Goal: Task Accomplishment & Management: Use online tool/utility

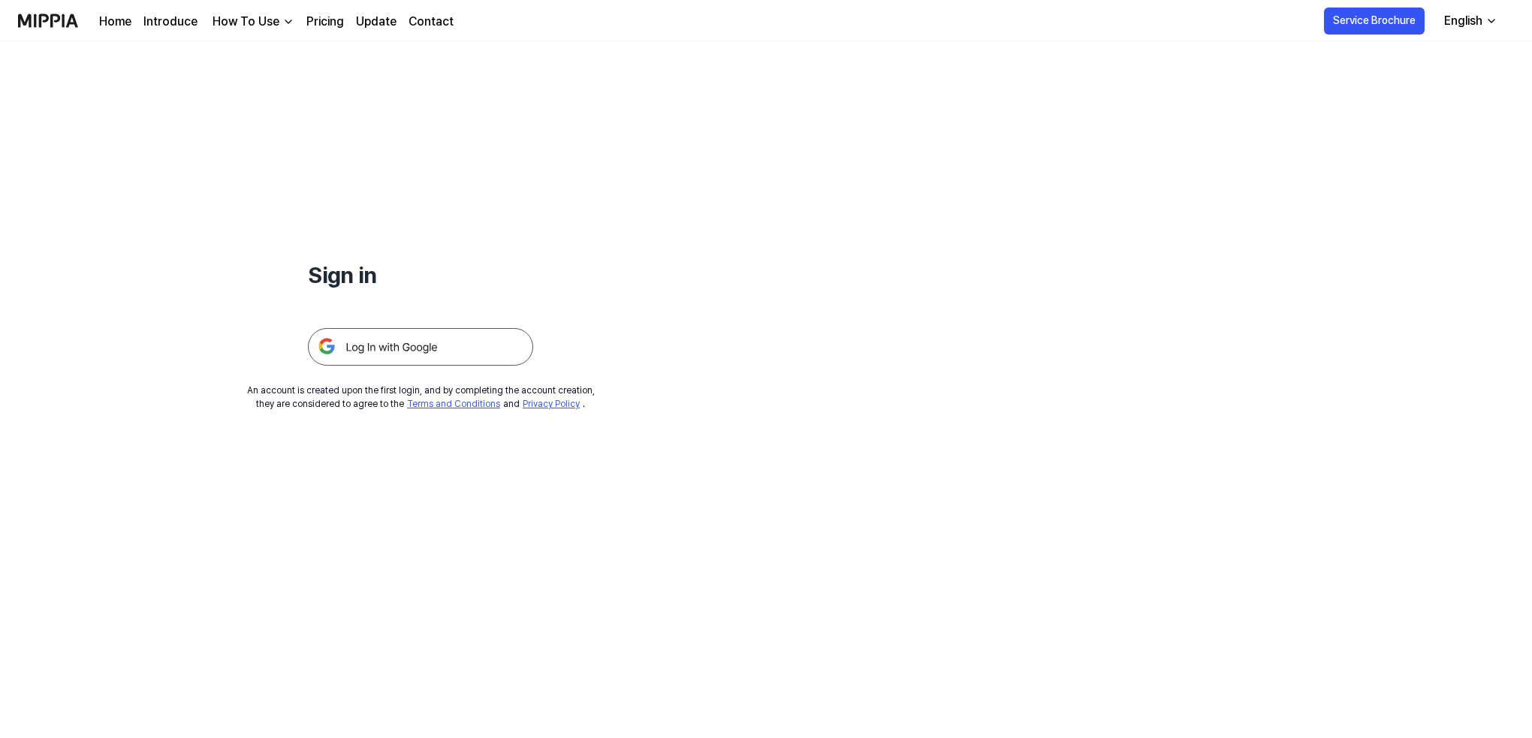
click at [398, 346] on img at bounding box center [420, 347] width 225 height 38
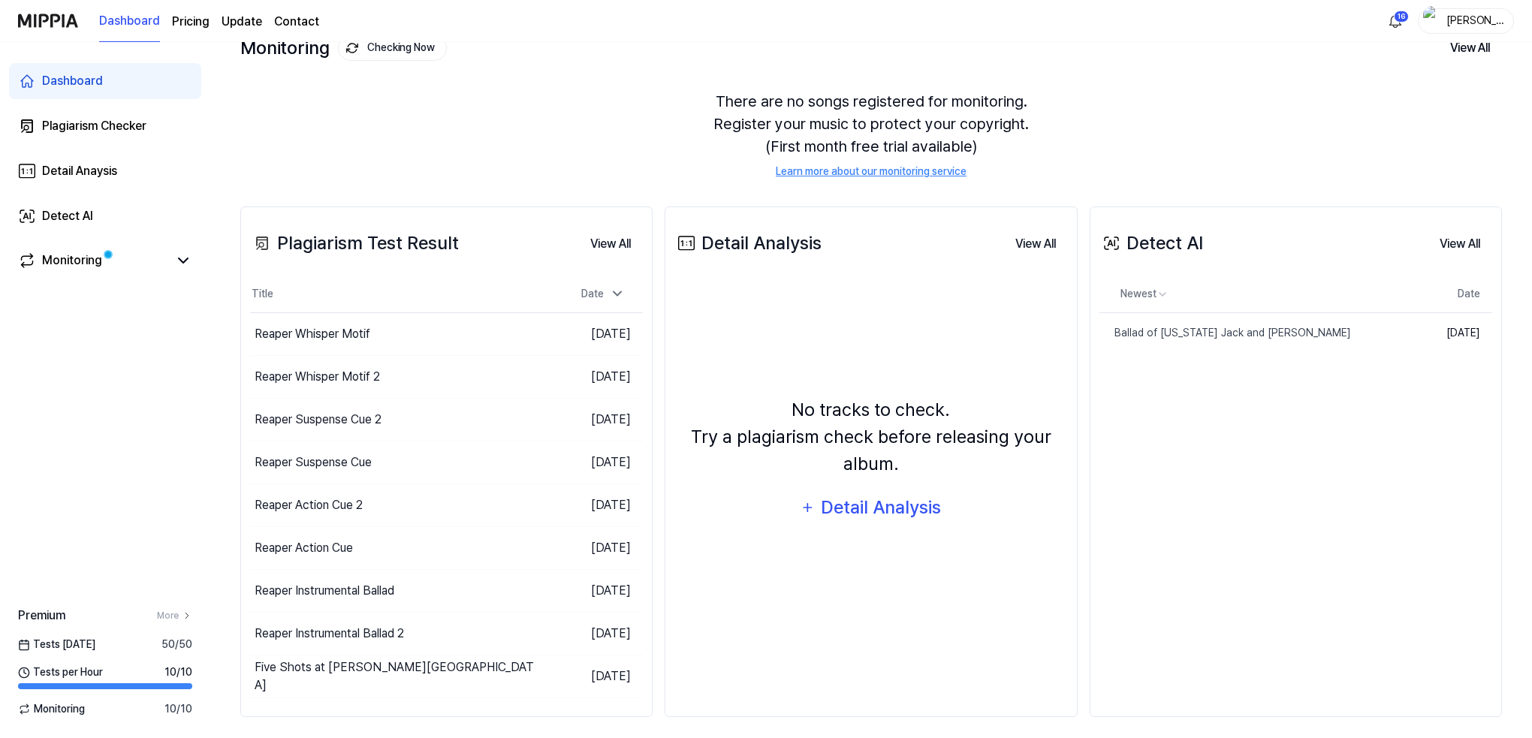
scroll to position [108, 0]
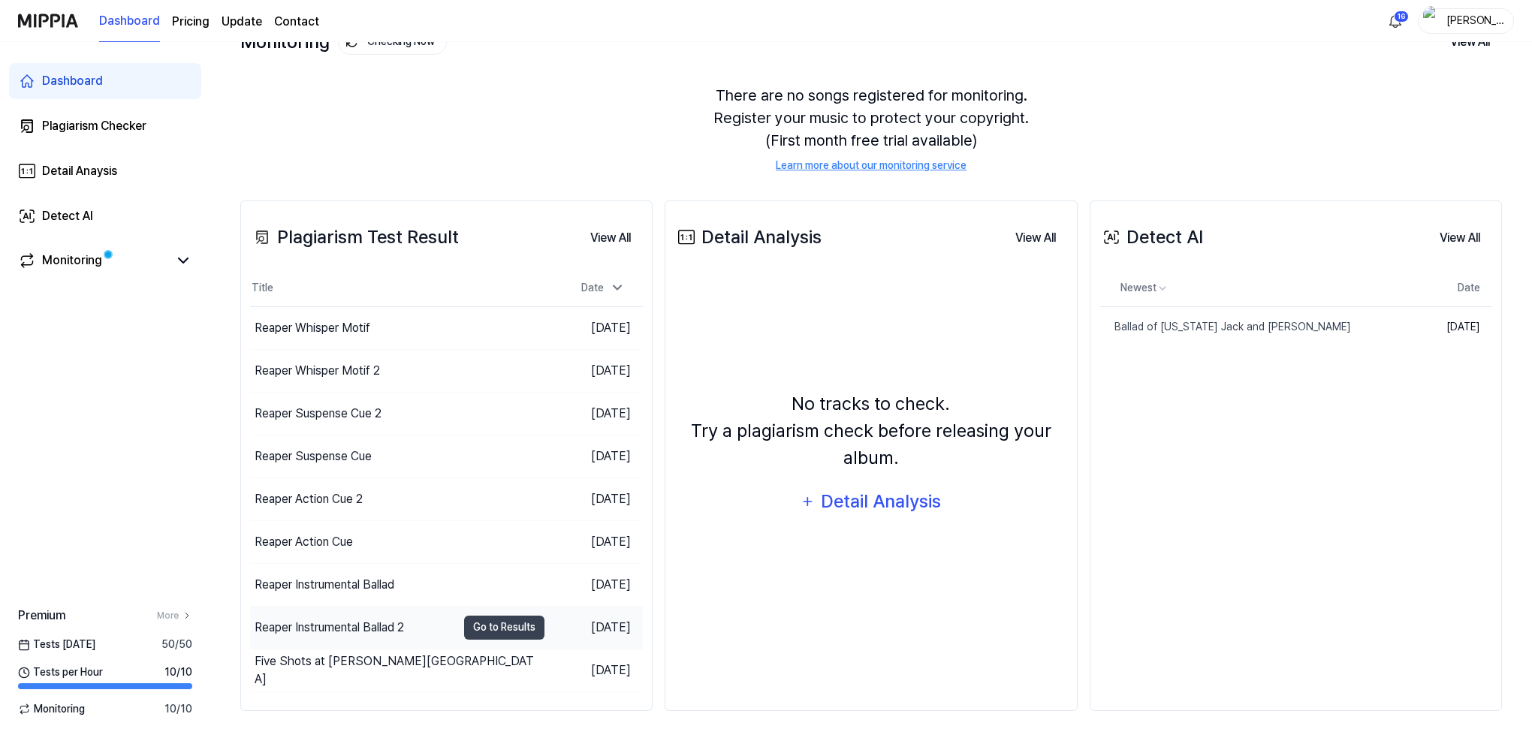
click at [344, 625] on div "Reaper Instrumental Ballad 2" at bounding box center [329, 628] width 149 height 18
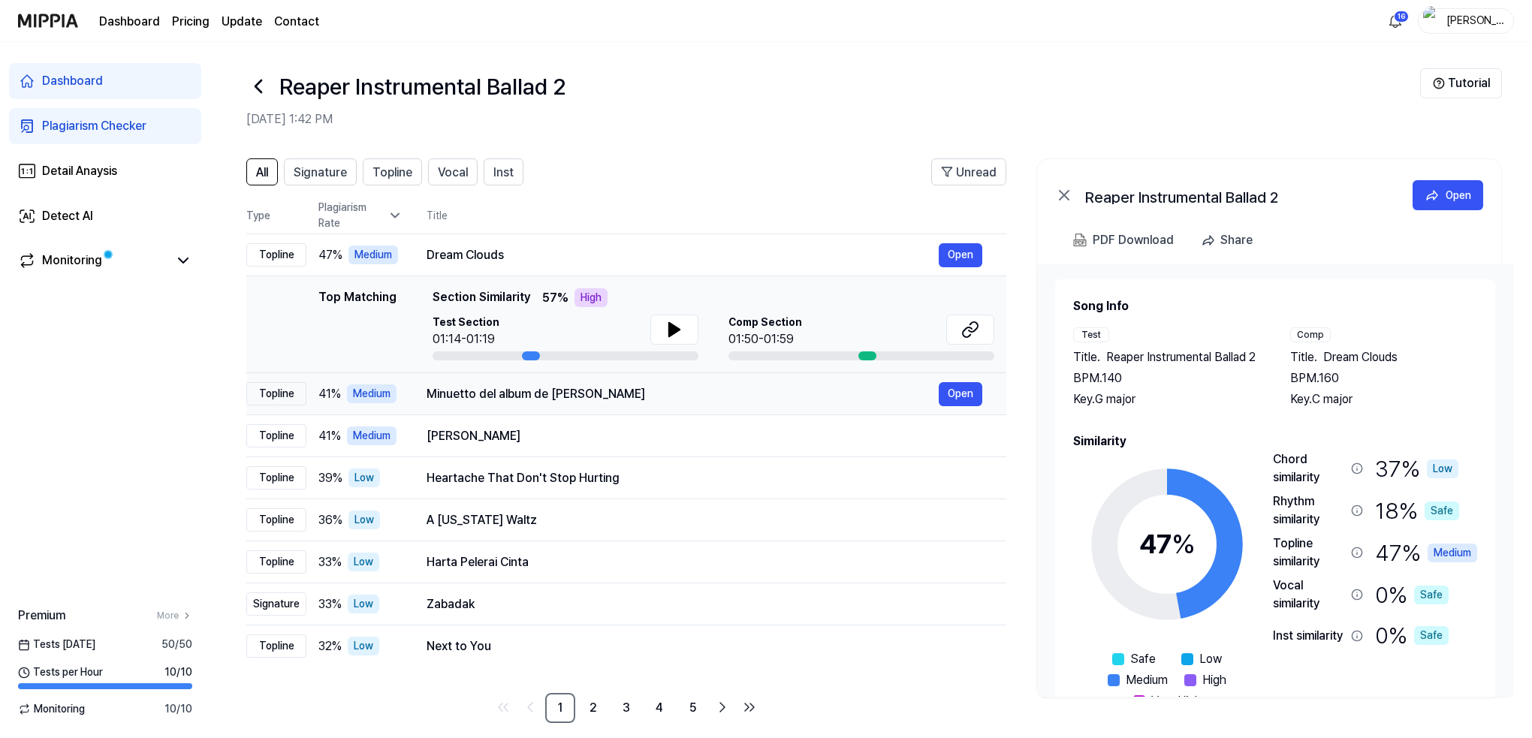
scroll to position [5, 0]
click at [972, 252] on button "Open" at bounding box center [961, 255] width 44 height 24
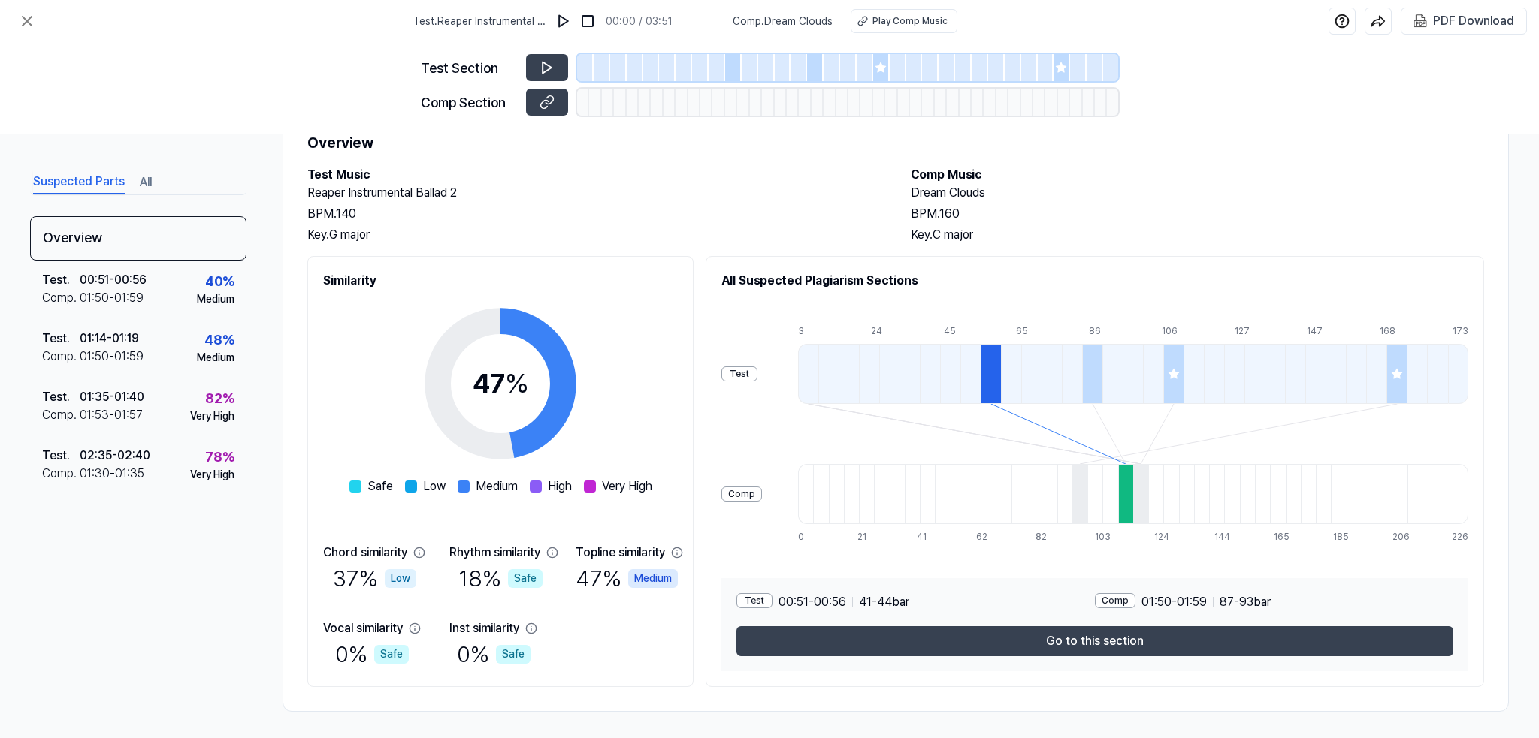
scroll to position [60, 0]
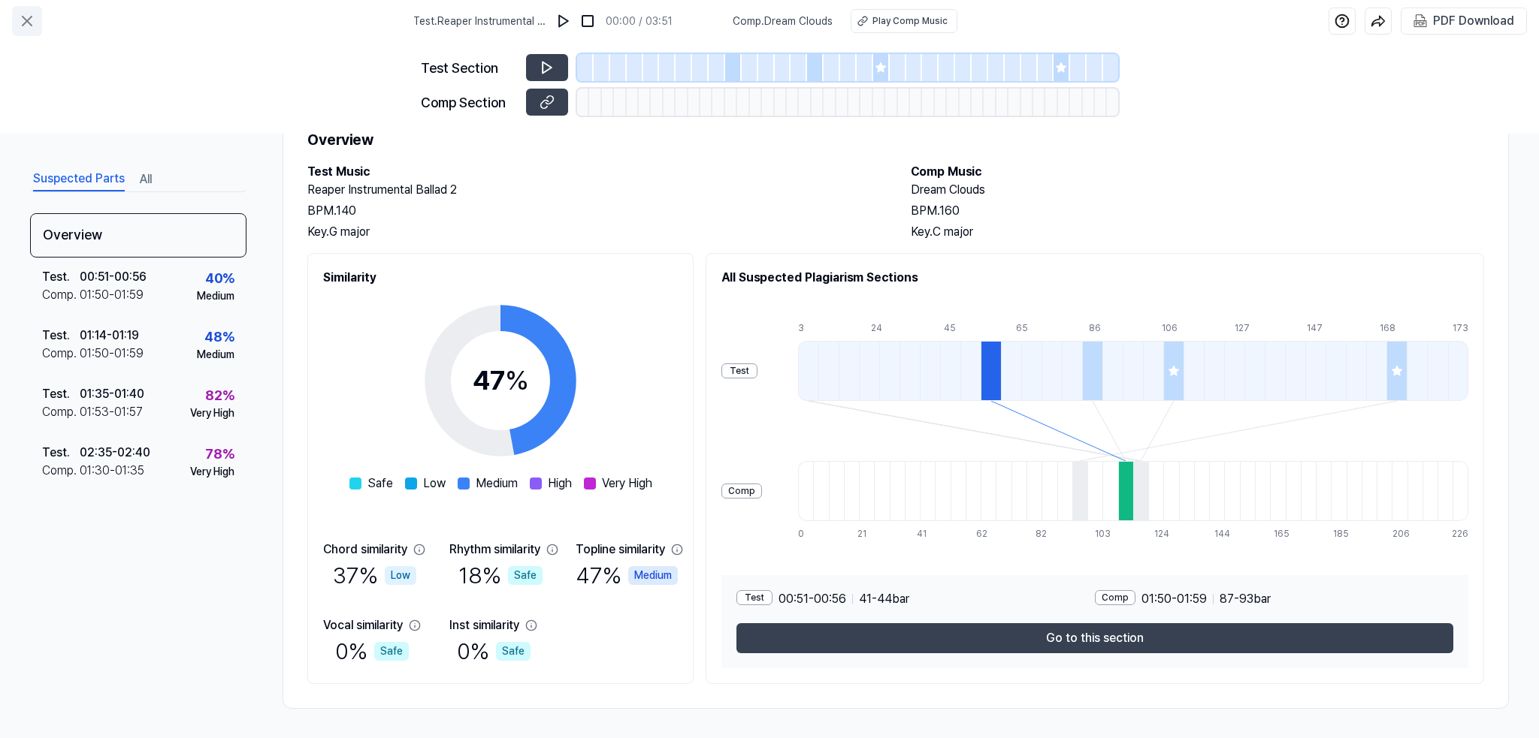
click at [31, 24] on icon at bounding box center [27, 21] width 9 height 9
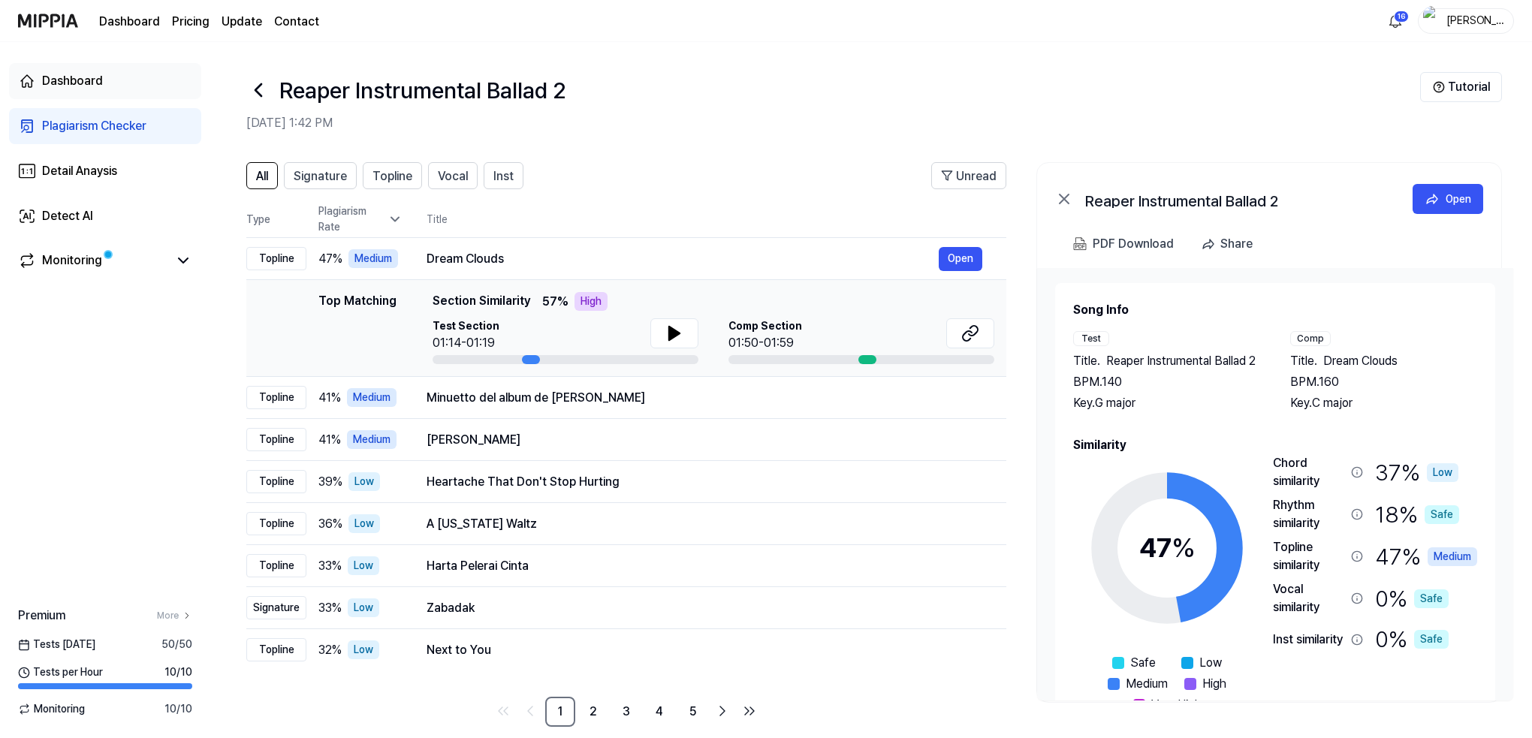
click at [68, 75] on div "Dashboard" at bounding box center [72, 81] width 61 height 18
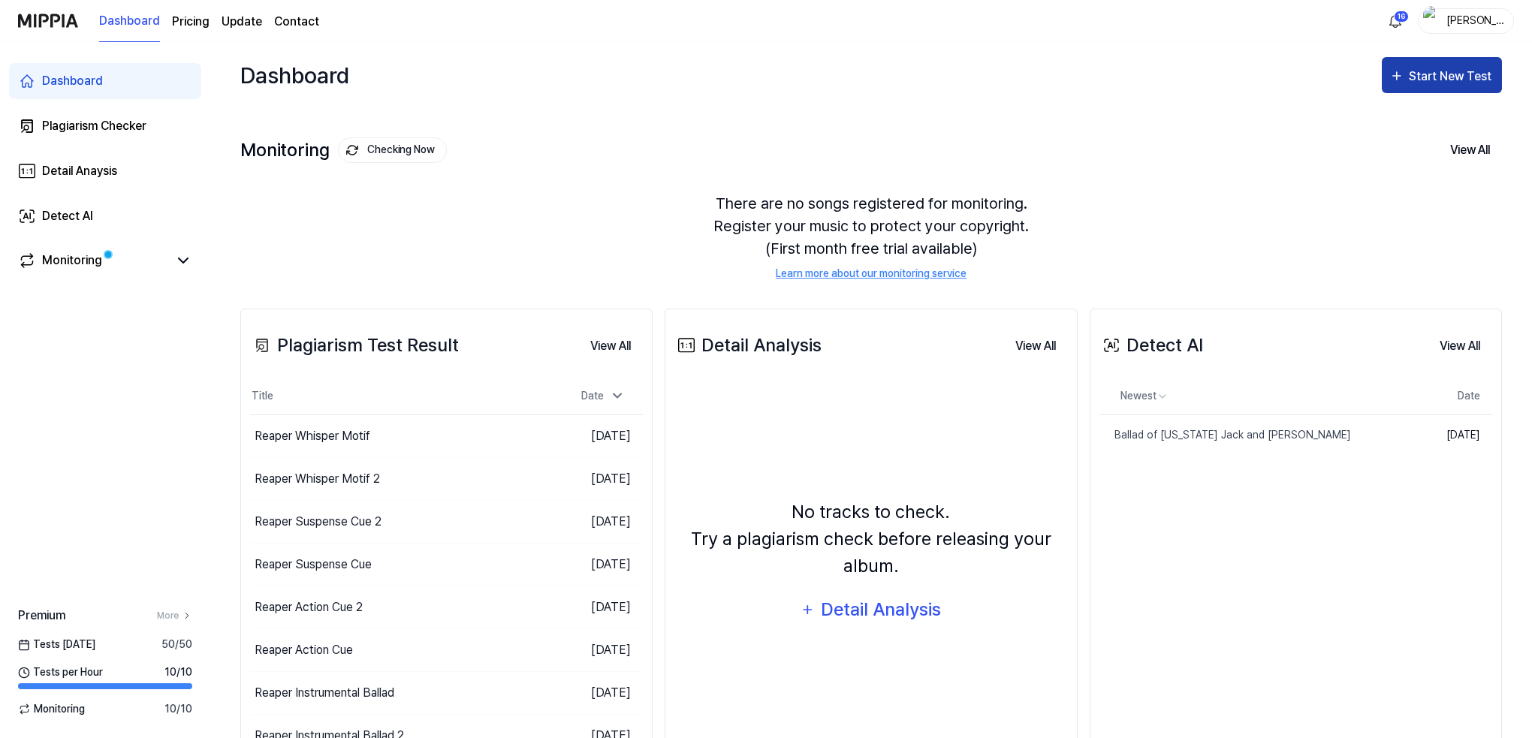
click at [1458, 68] on div "Start New Test" at bounding box center [1452, 77] width 86 height 20
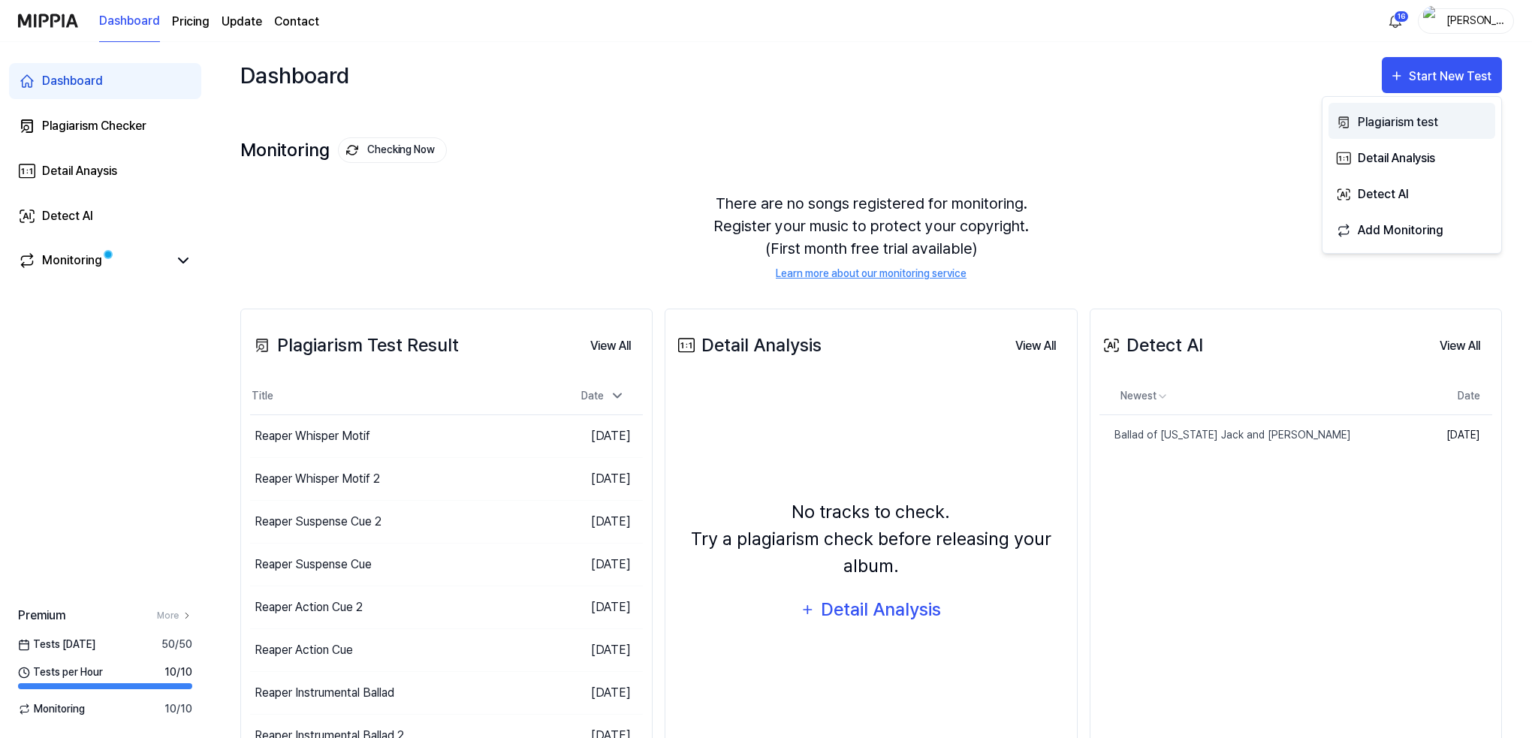
click at [1378, 118] on div "Plagiarism test" at bounding box center [1423, 123] width 131 height 20
click at [1383, 122] on div "Plagiarism test" at bounding box center [1423, 123] width 131 height 20
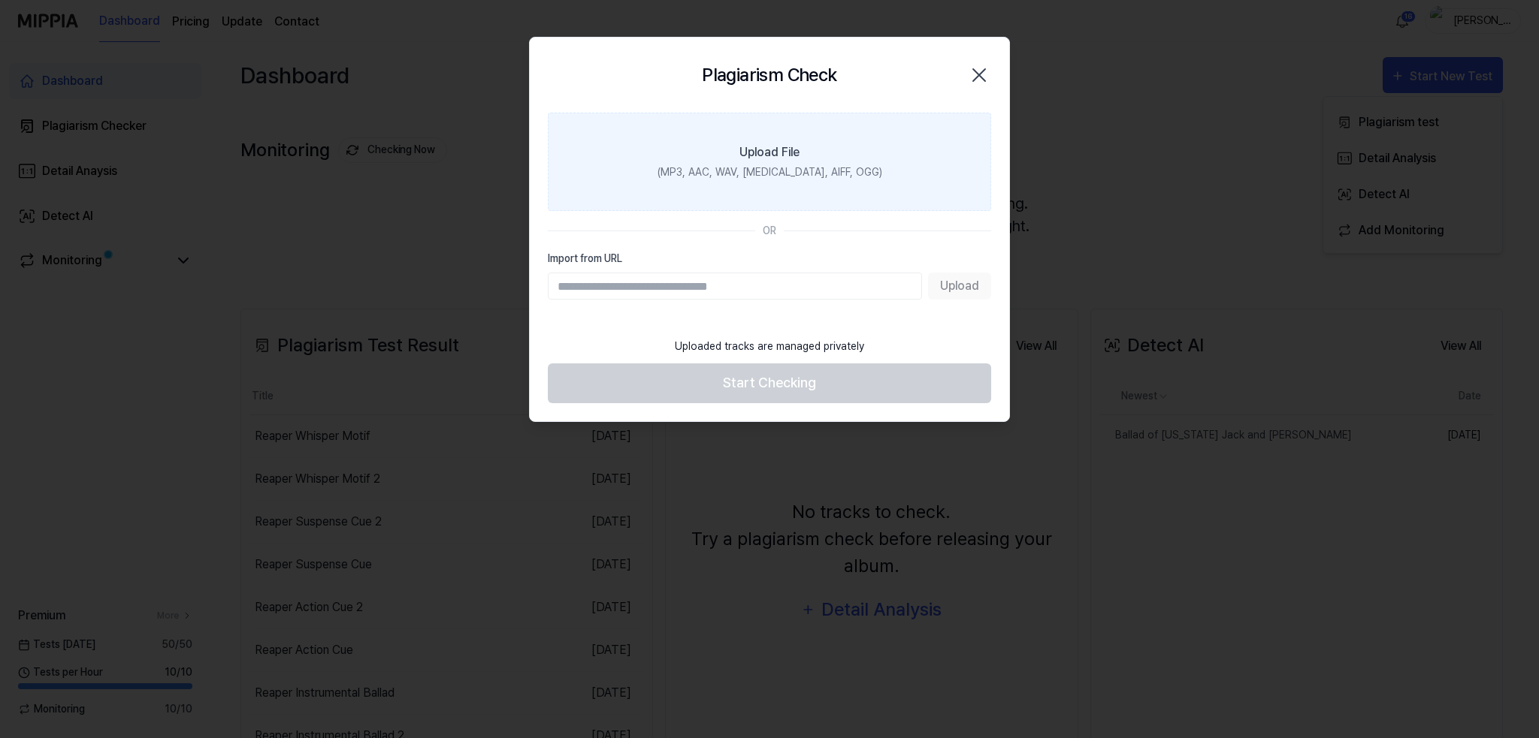
click at [763, 151] on div "Upload File" at bounding box center [769, 152] width 60 height 18
click at [0, 0] on input "Upload File (MP3, AAC, WAV, FLAC, AIFF, OGG)" at bounding box center [0, 0] width 0 height 0
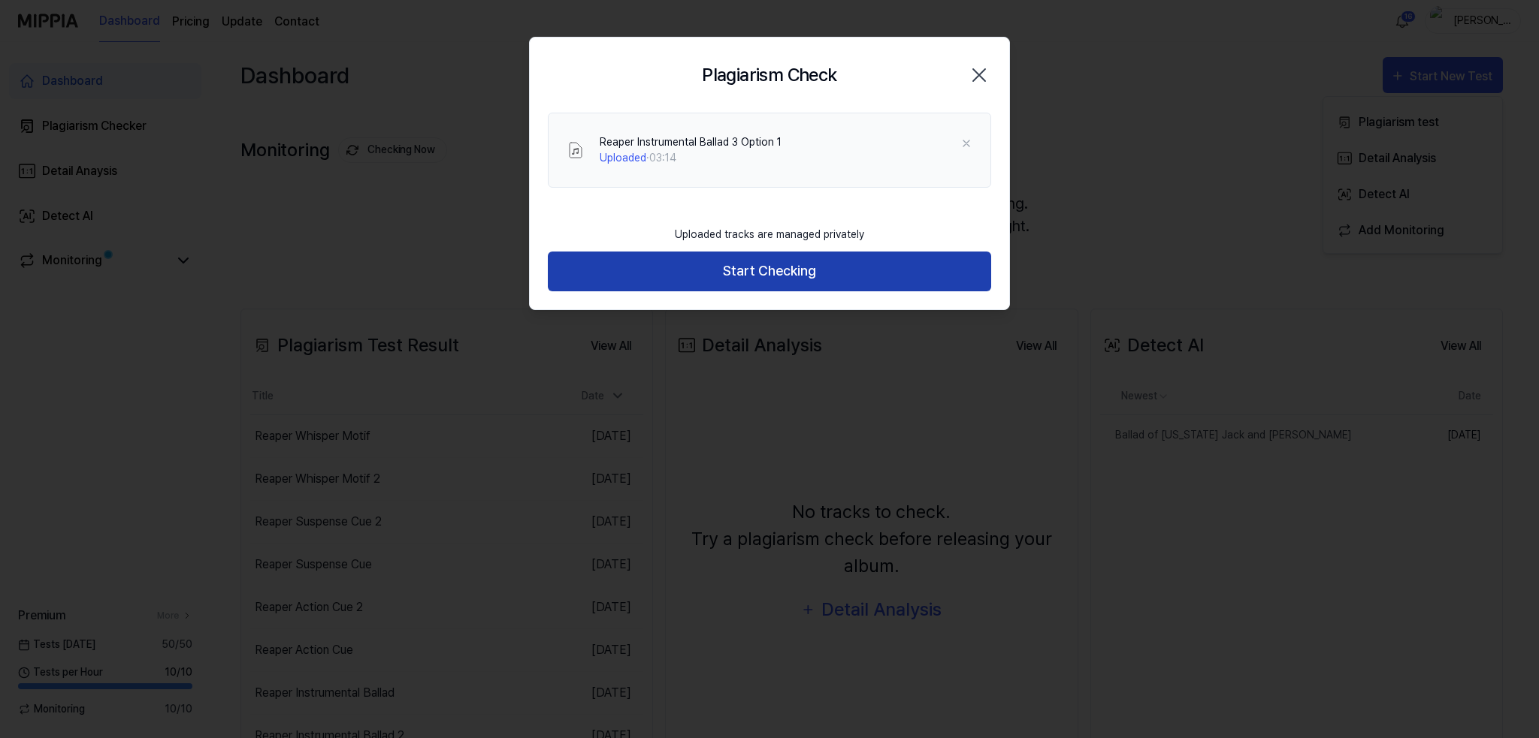
click at [754, 276] on button "Start Checking" at bounding box center [769, 272] width 443 height 40
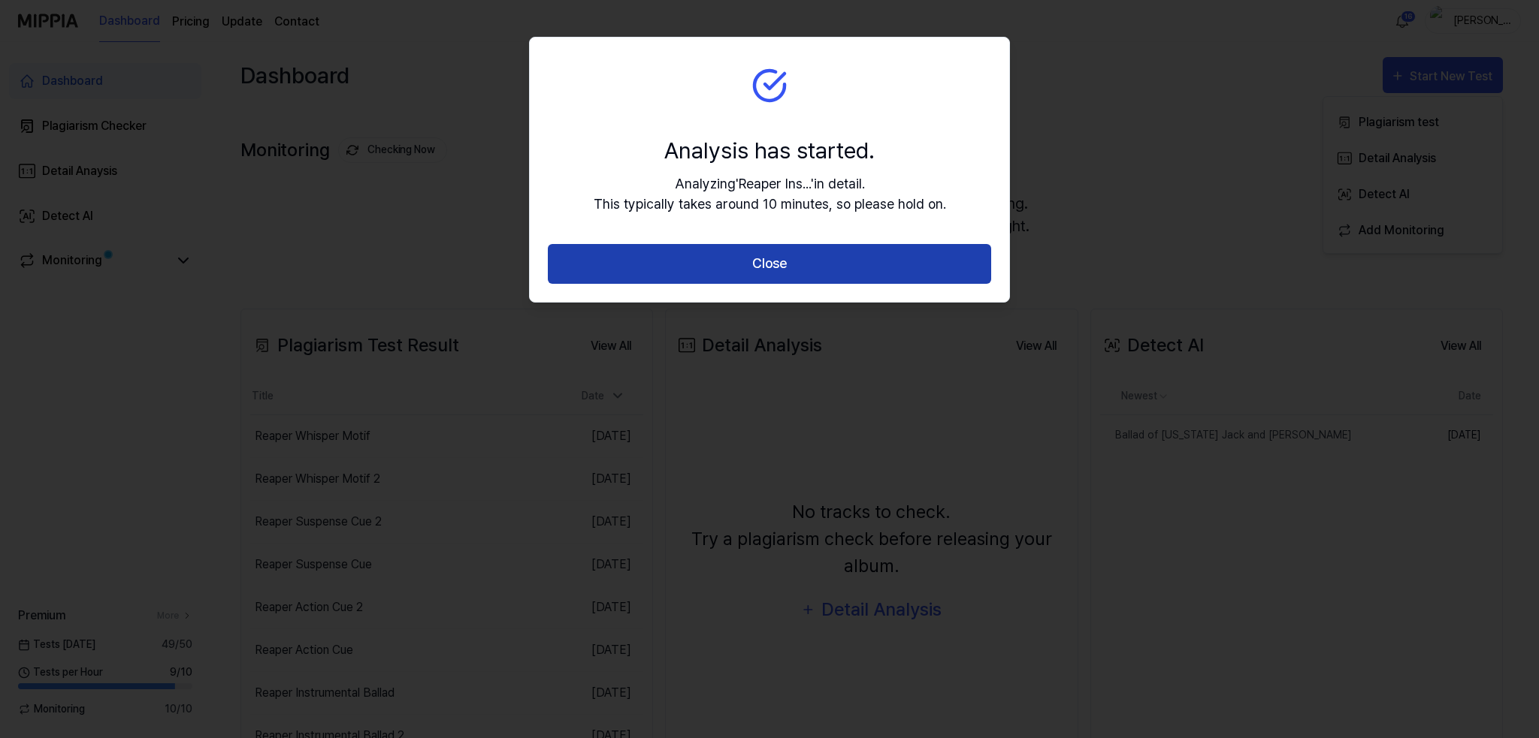
click at [756, 273] on button "Close" at bounding box center [769, 264] width 443 height 40
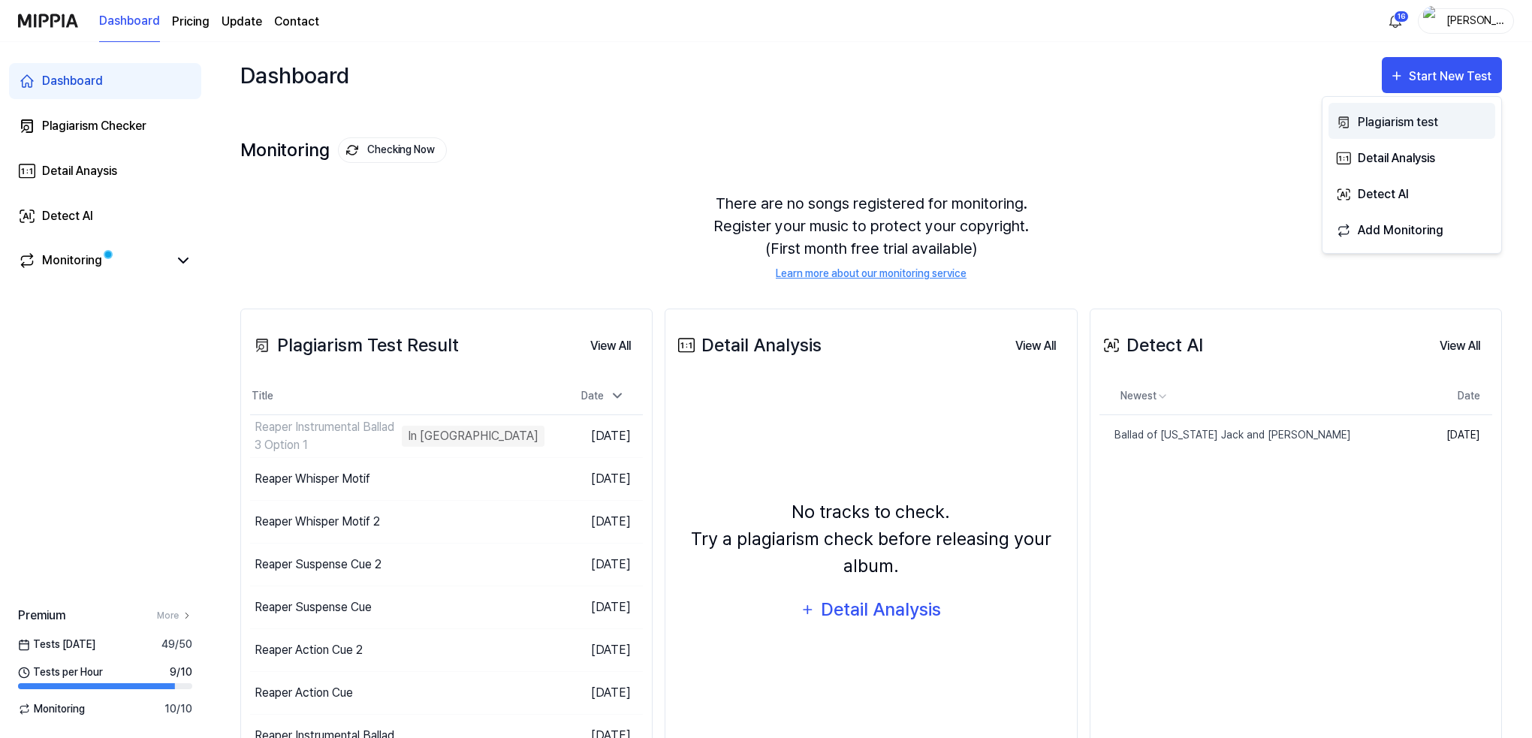
click at [1385, 116] on div "Plagiarism test" at bounding box center [1423, 123] width 131 height 20
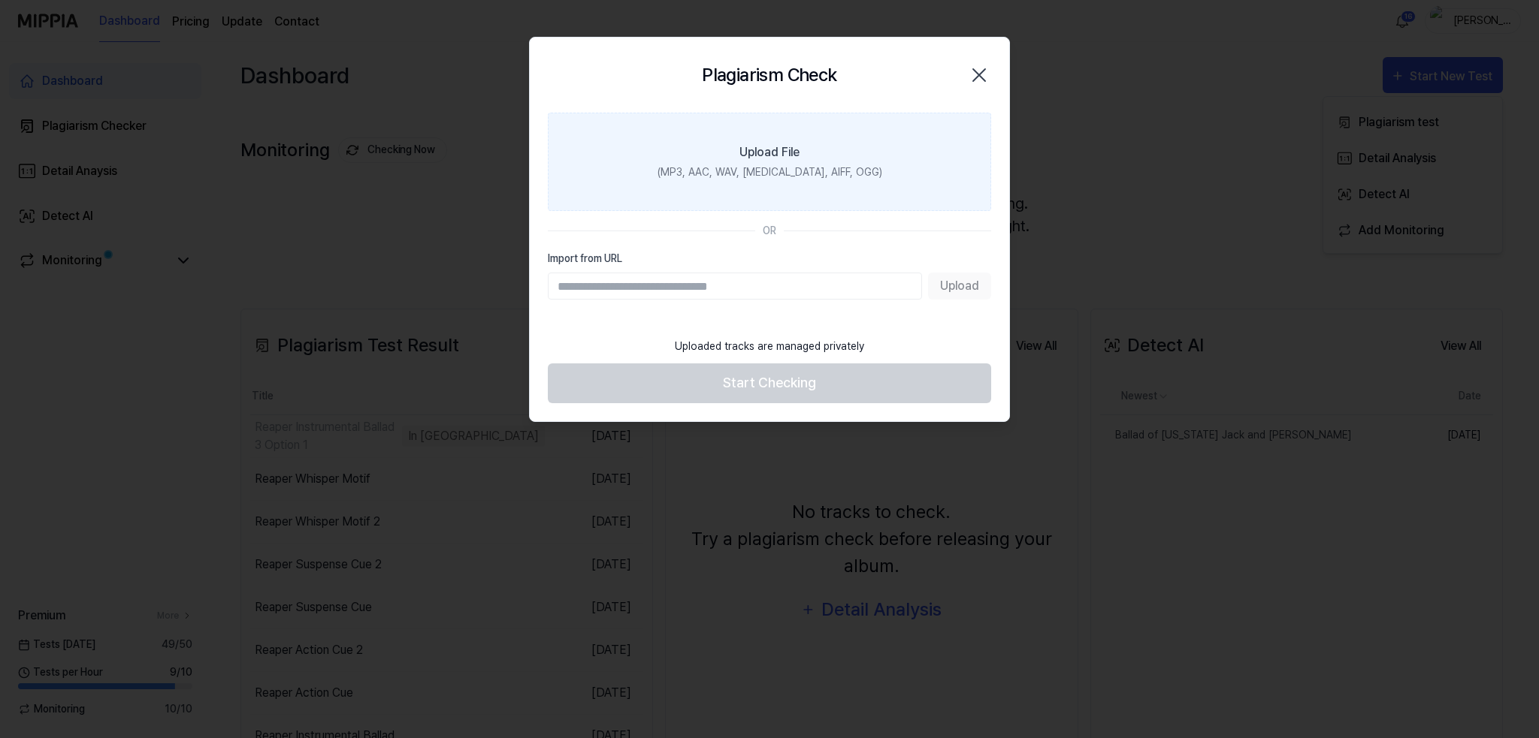
click at [778, 160] on div "Upload File" at bounding box center [769, 152] width 60 height 18
click at [0, 0] on input "Upload File (MP3, AAC, WAV, FLAC, AIFF, OGG)" at bounding box center [0, 0] width 0 height 0
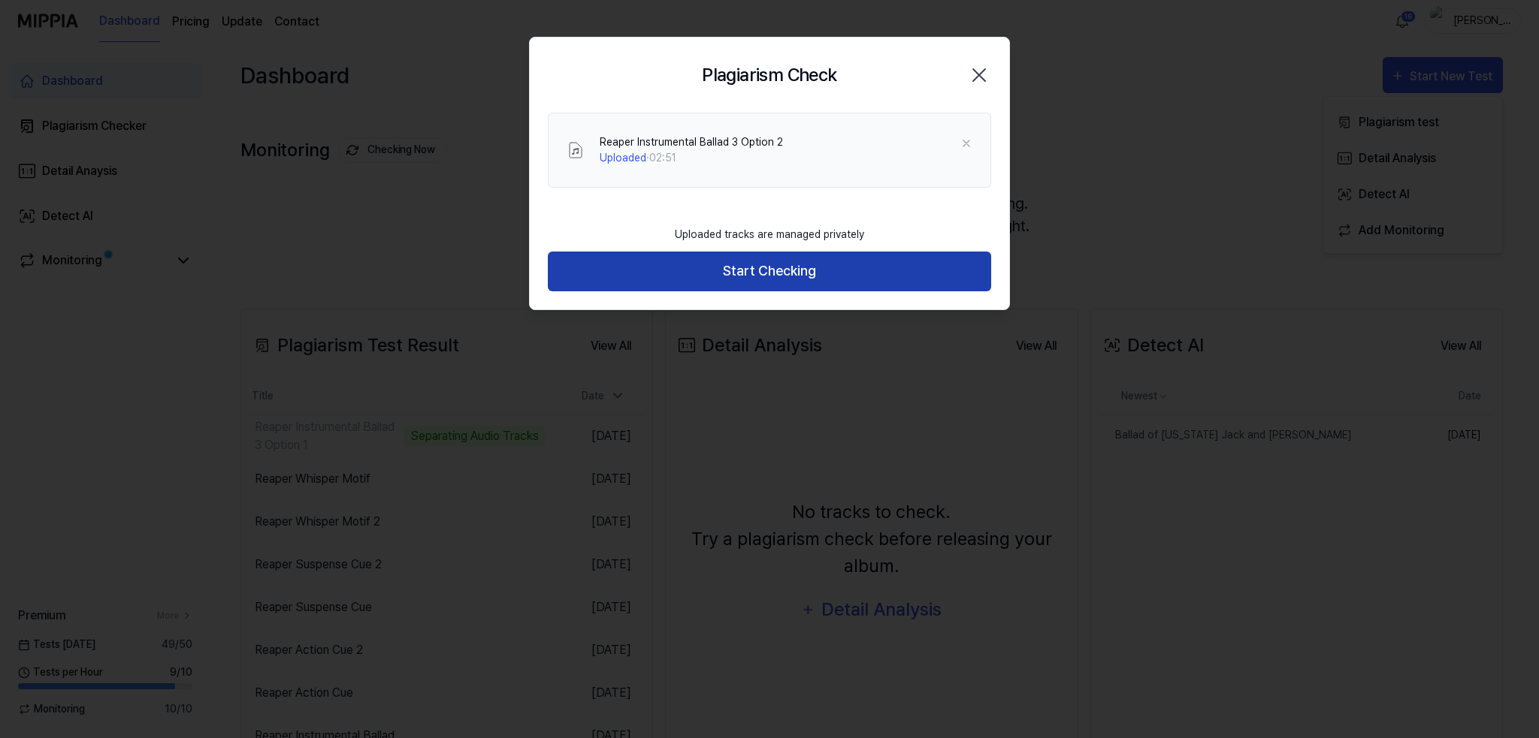
click at [776, 273] on button "Start Checking" at bounding box center [769, 272] width 443 height 40
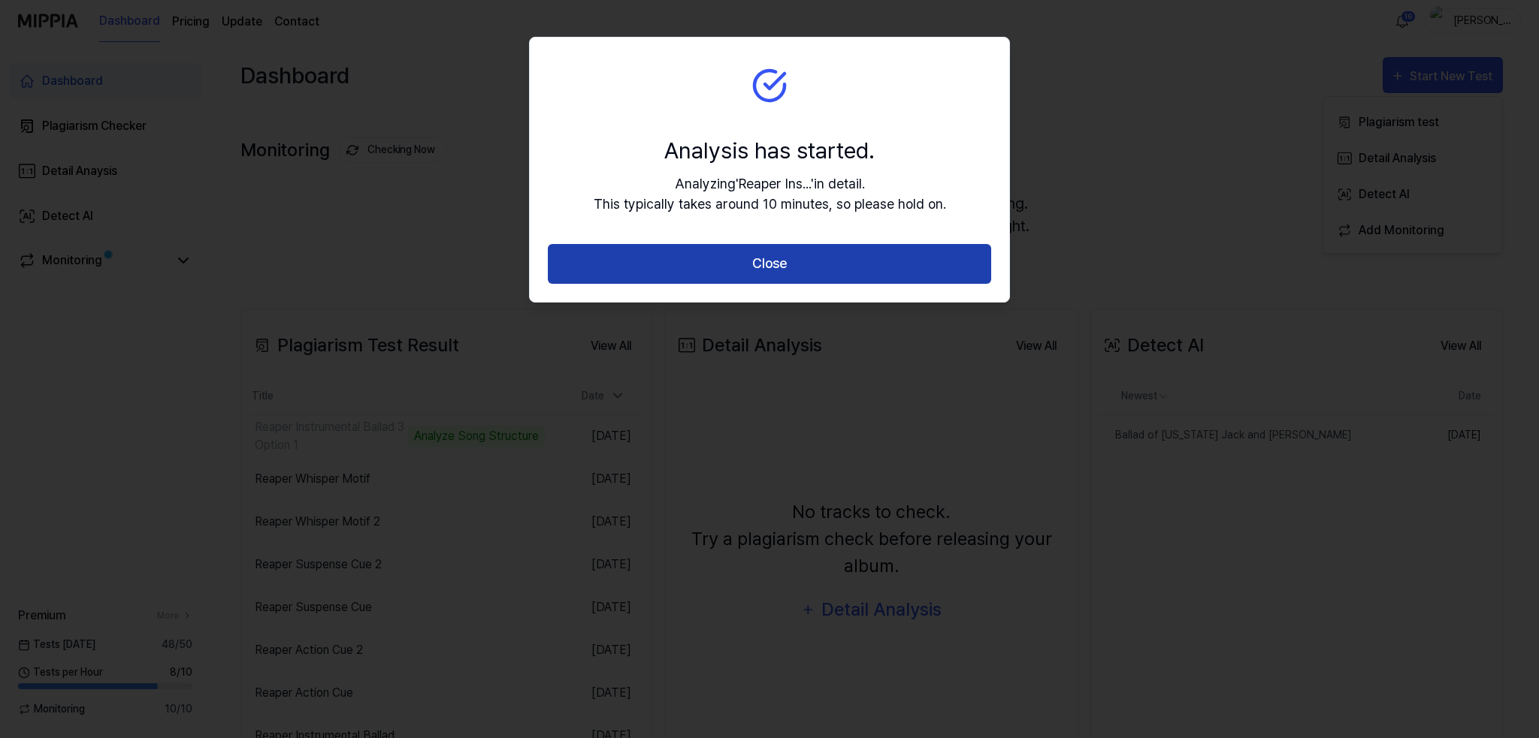
click at [761, 270] on button "Close" at bounding box center [769, 264] width 443 height 40
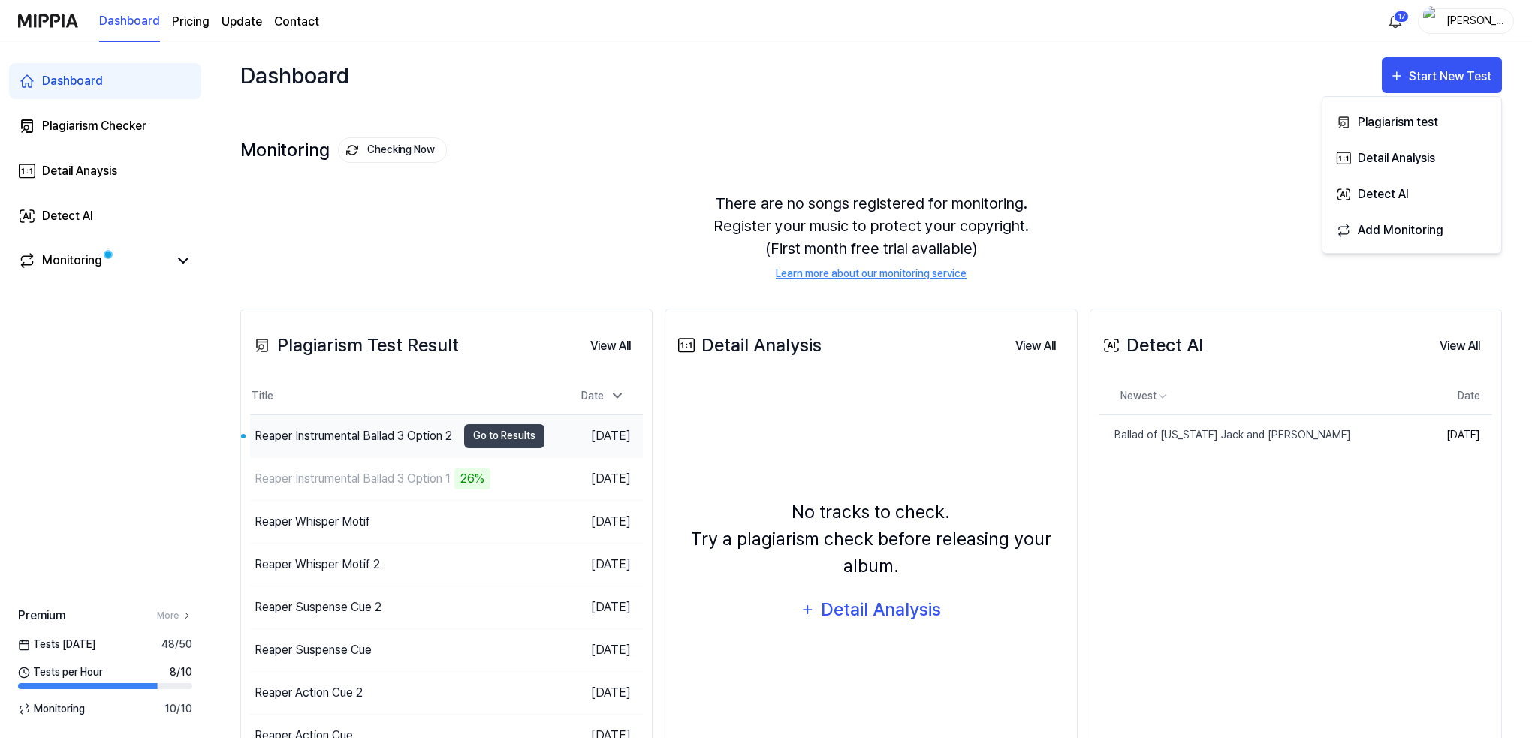
click at [350, 427] on div "Reaper Instrumental Ballad 3 Option 2" at bounding box center [354, 436] width 198 height 18
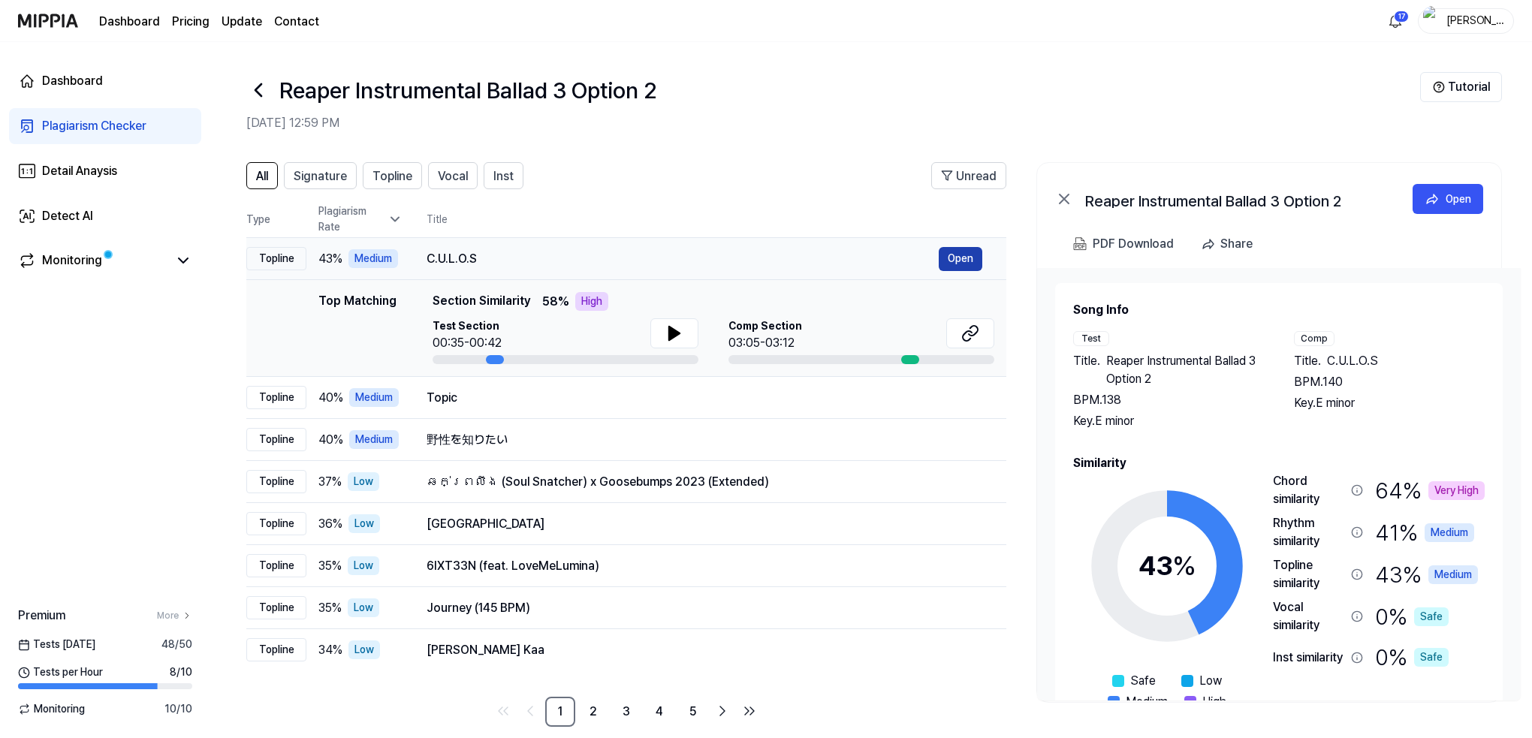
click at [965, 256] on button "Open" at bounding box center [961, 259] width 44 height 24
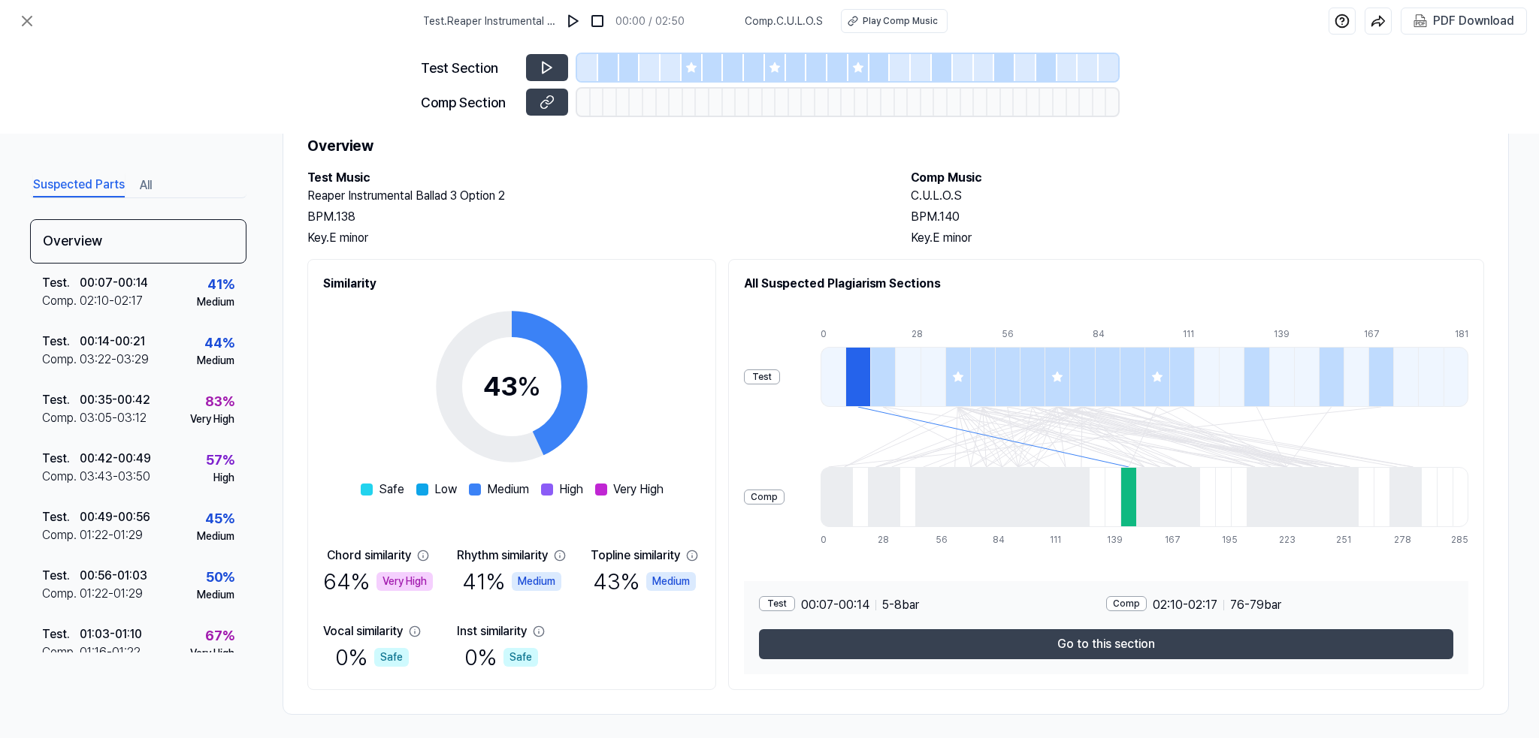
scroll to position [60, 0]
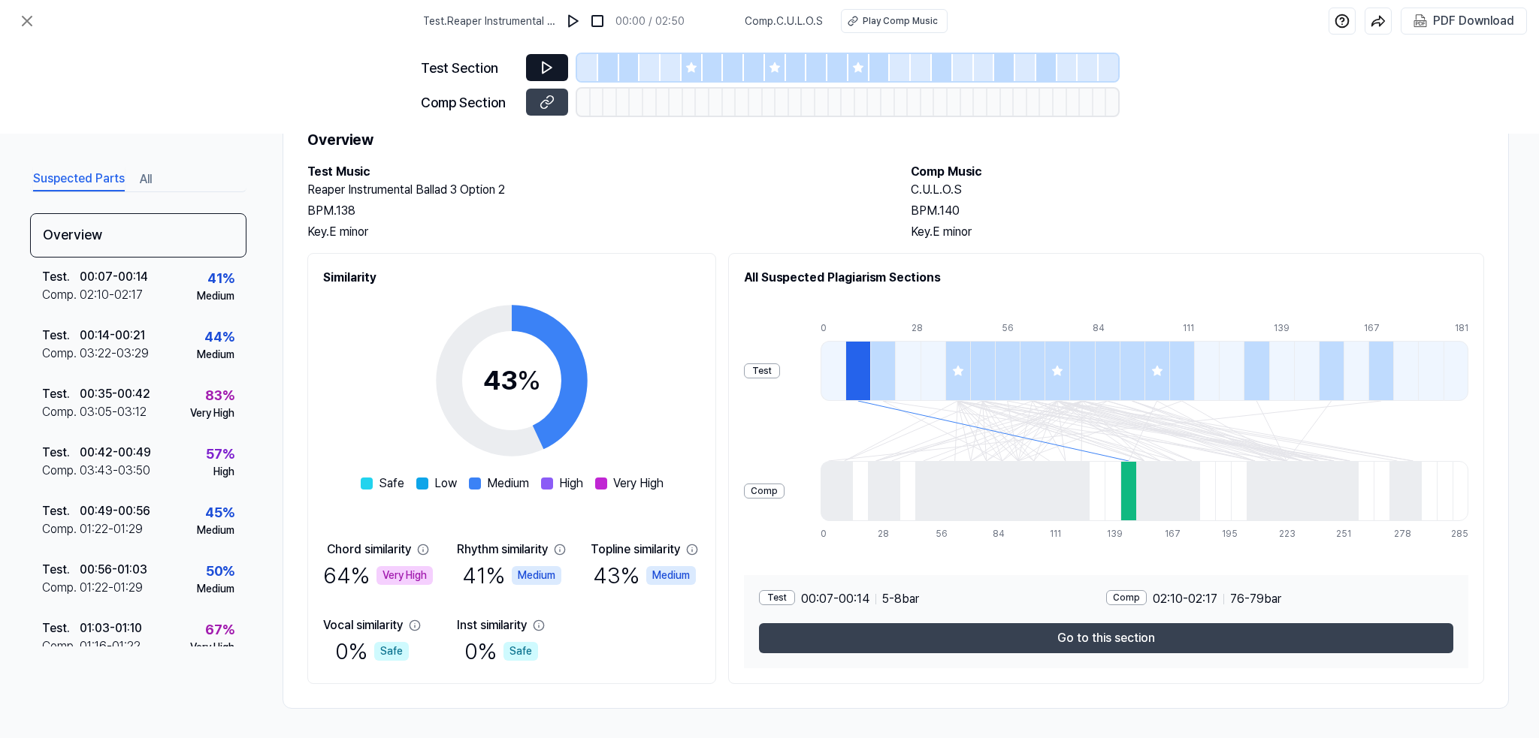
click at [545, 65] on icon at bounding box center [546, 67] width 9 height 11
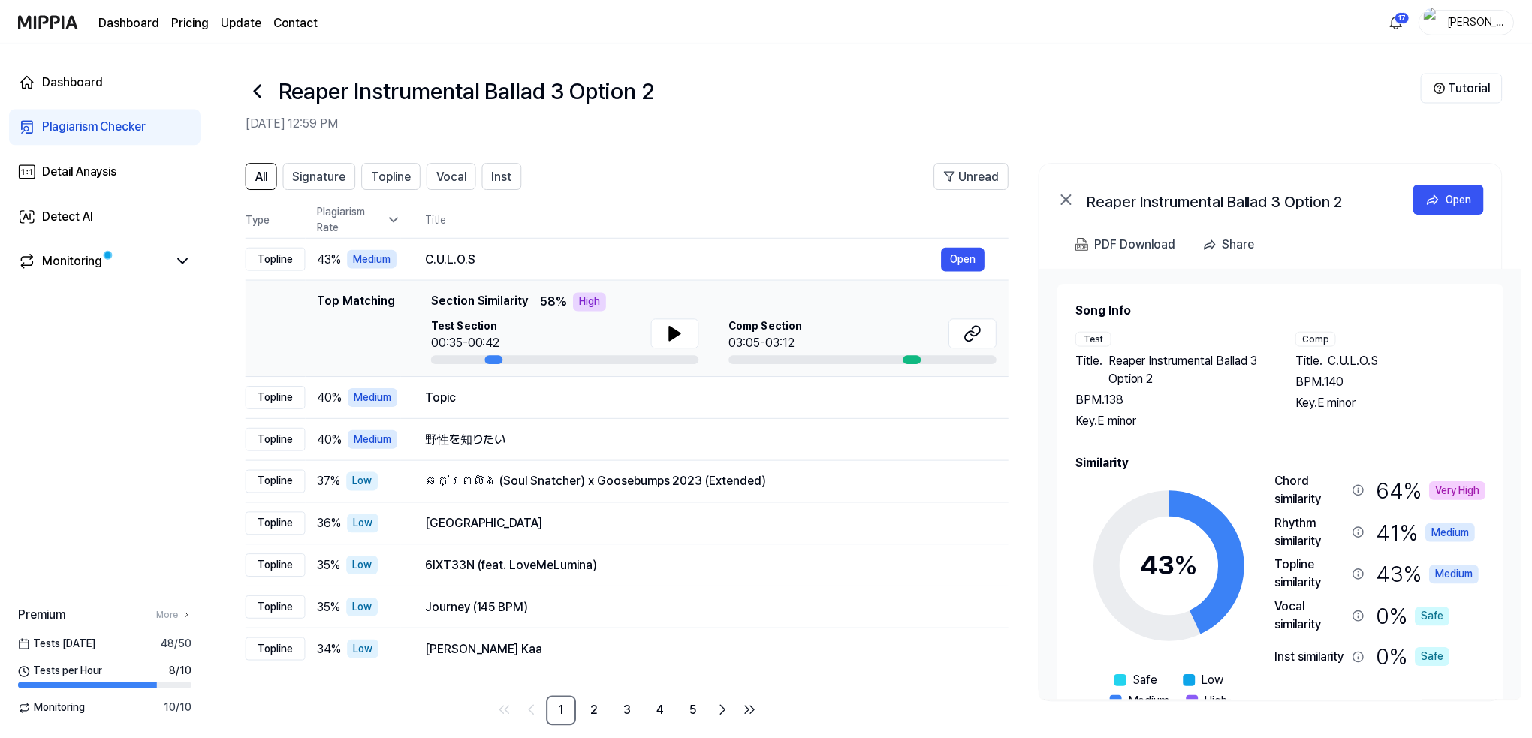
scroll to position [5, 0]
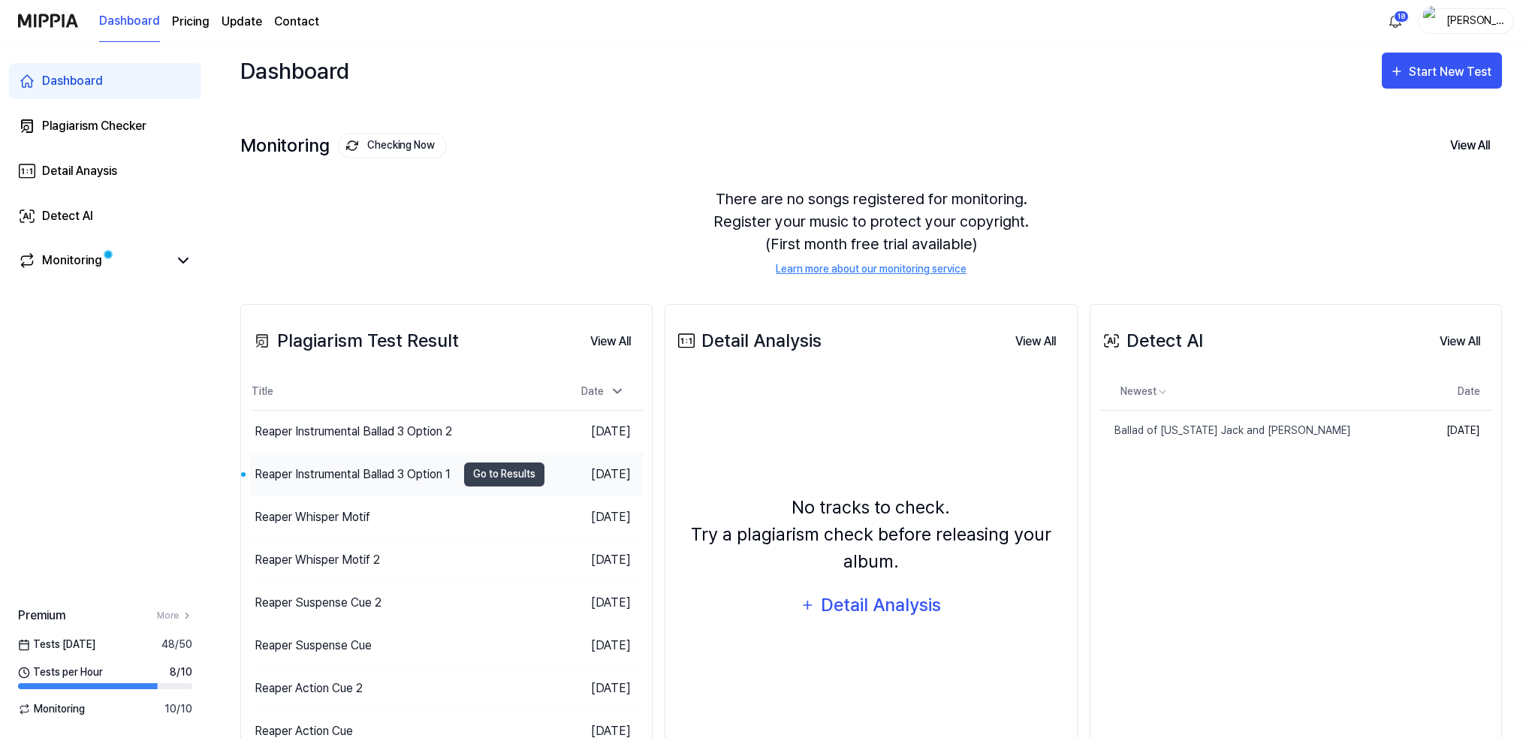
click at [319, 471] on div "Reaper Instrumental Ballad 3 Option 1" at bounding box center [353, 475] width 196 height 18
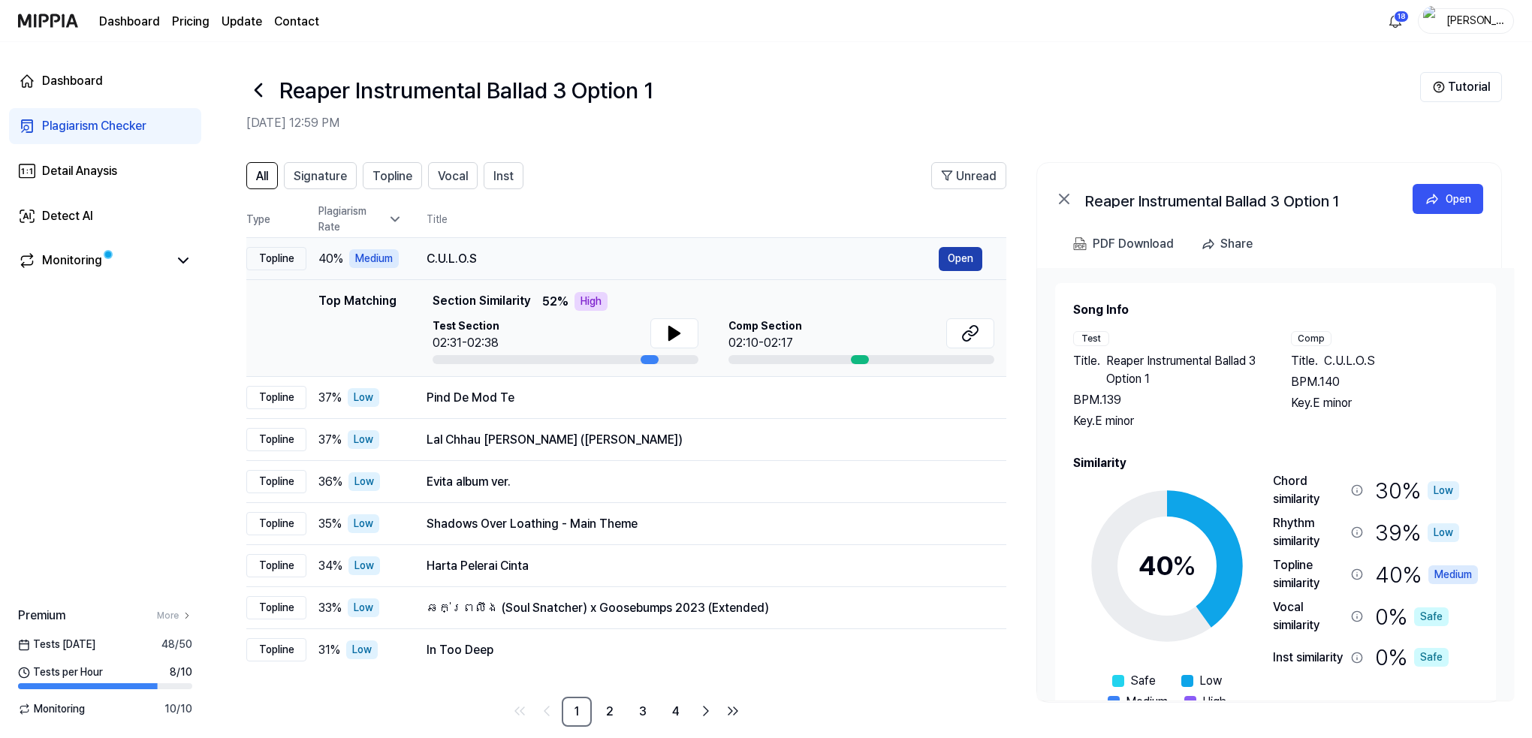
click at [974, 264] on button "Open" at bounding box center [961, 259] width 44 height 24
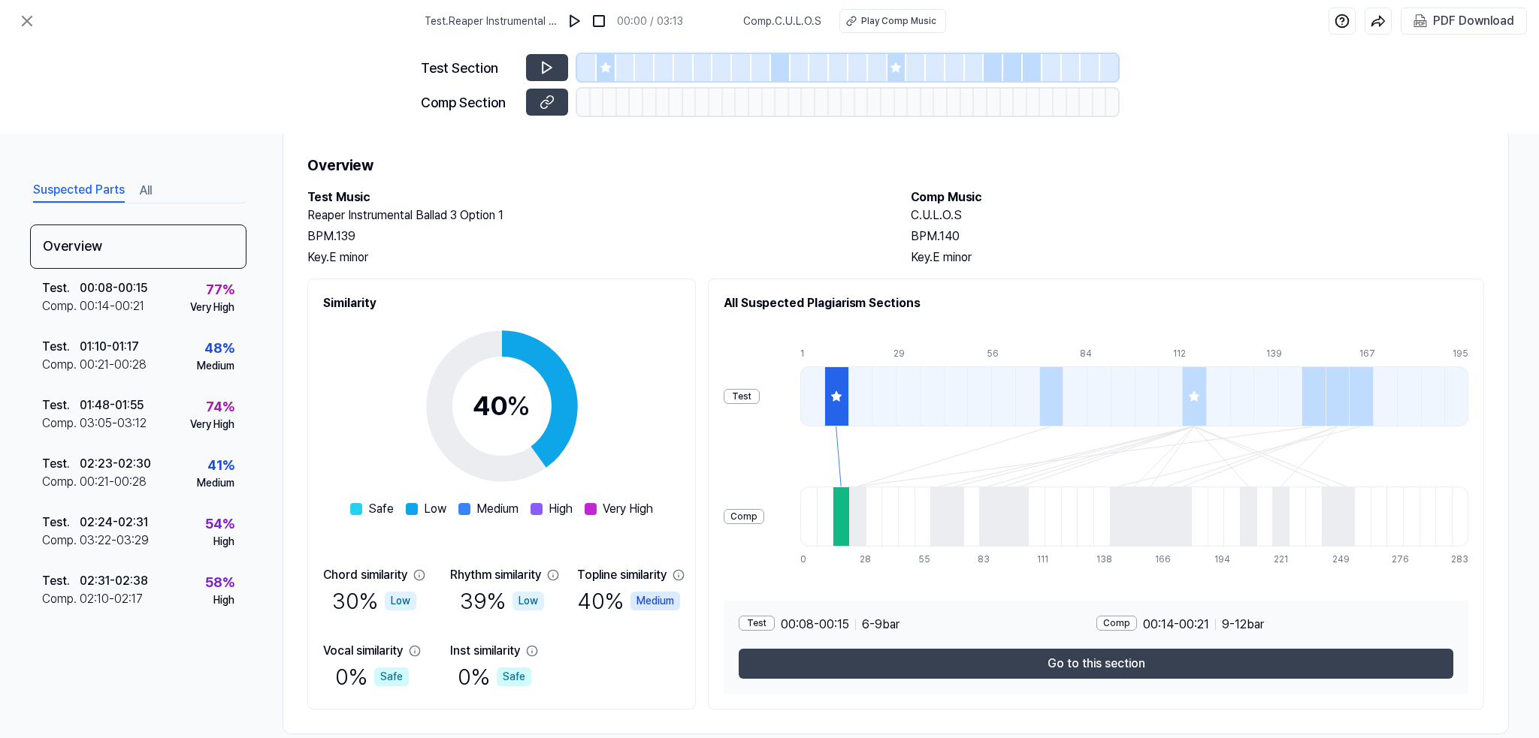
scroll to position [60, 0]
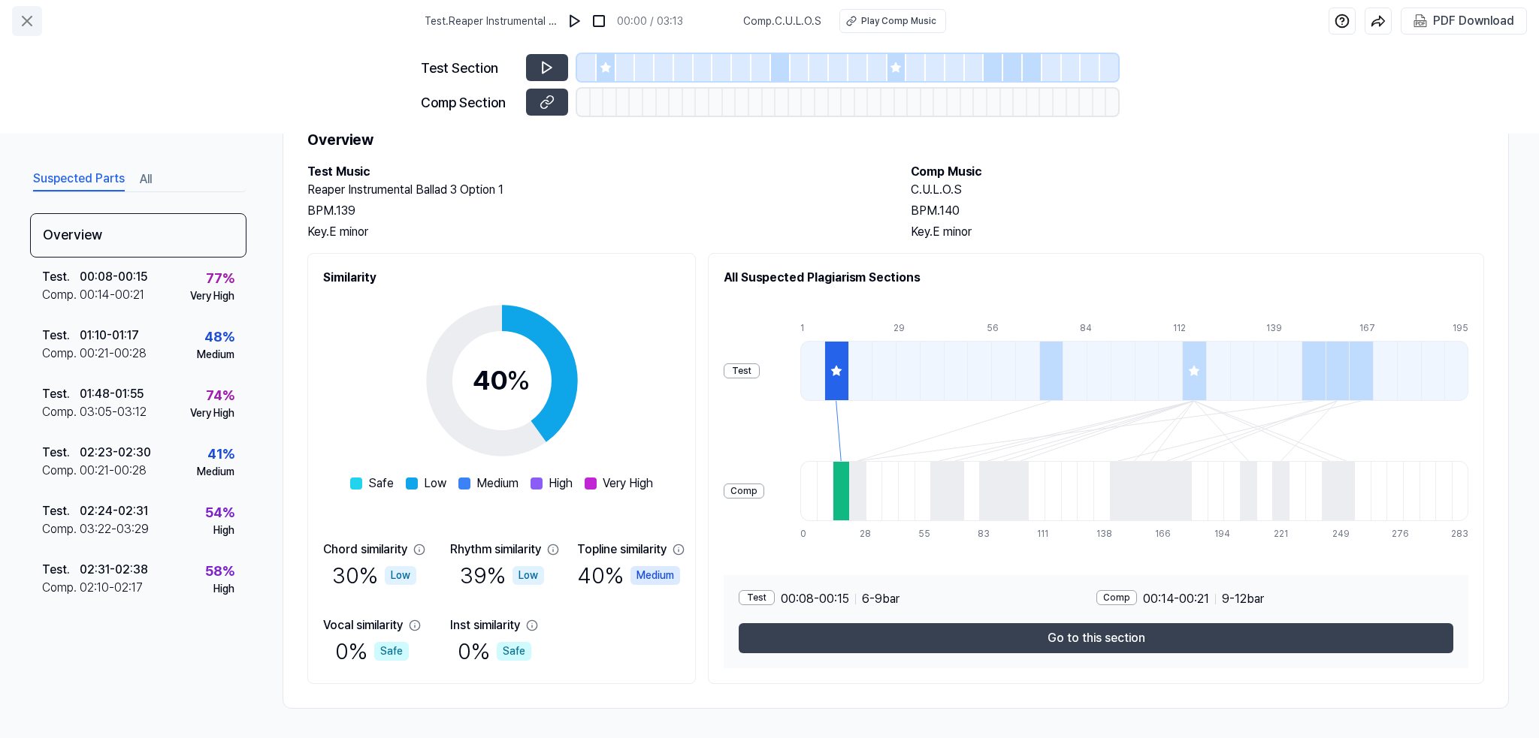
click at [26, 20] on icon at bounding box center [27, 21] width 9 height 9
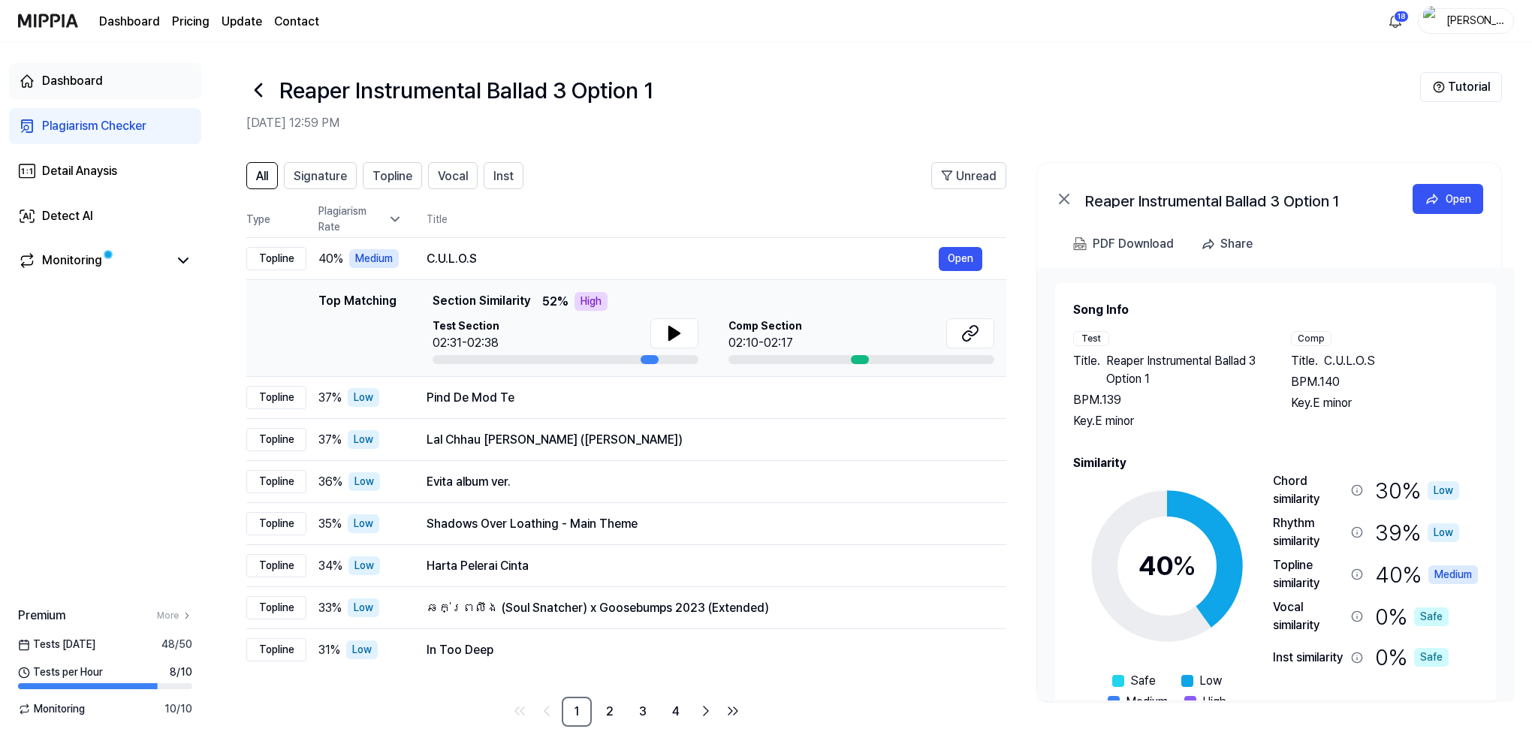
click at [60, 77] on div "Dashboard" at bounding box center [72, 81] width 61 height 18
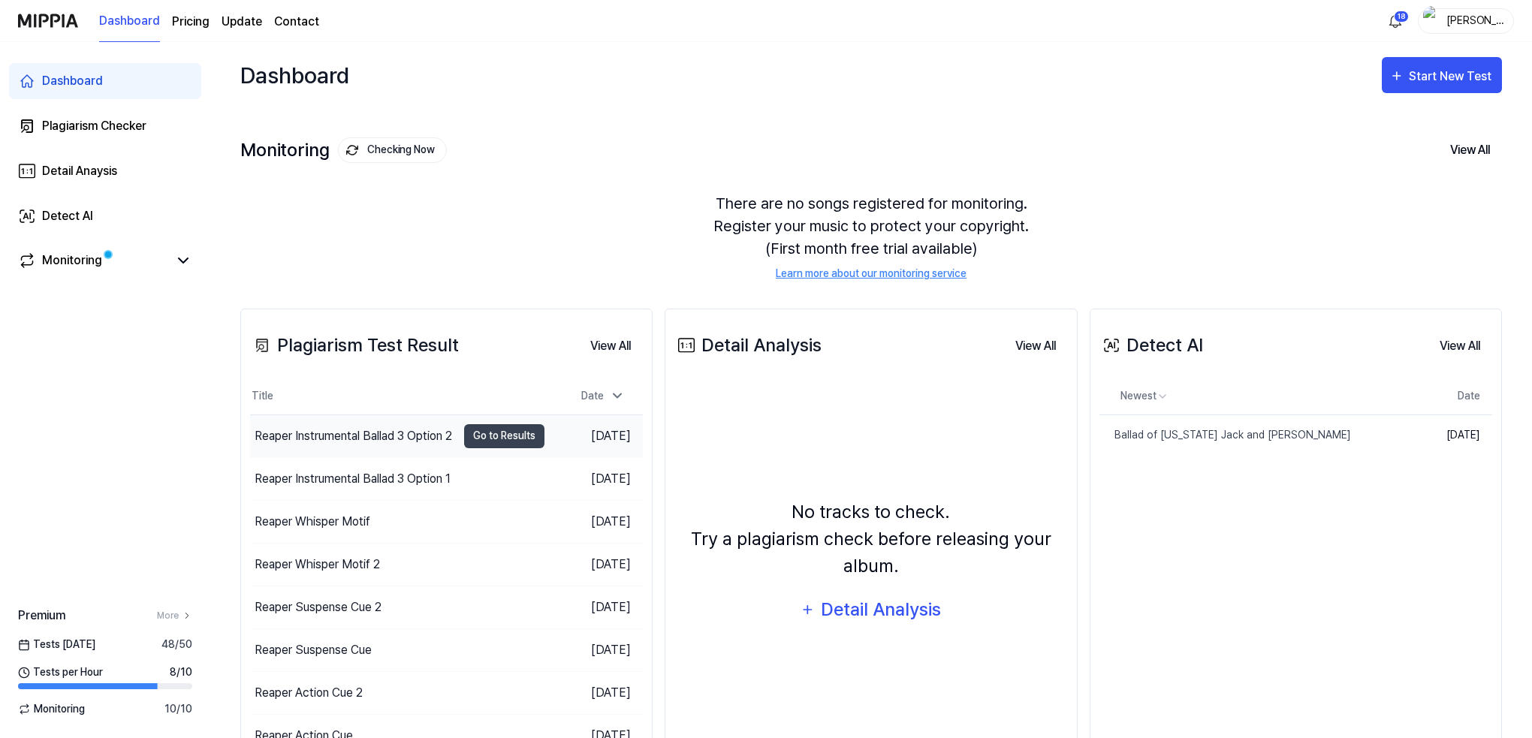
click at [347, 436] on div "Reaper Instrumental Ballad 3 Option 2" at bounding box center [354, 436] width 198 height 18
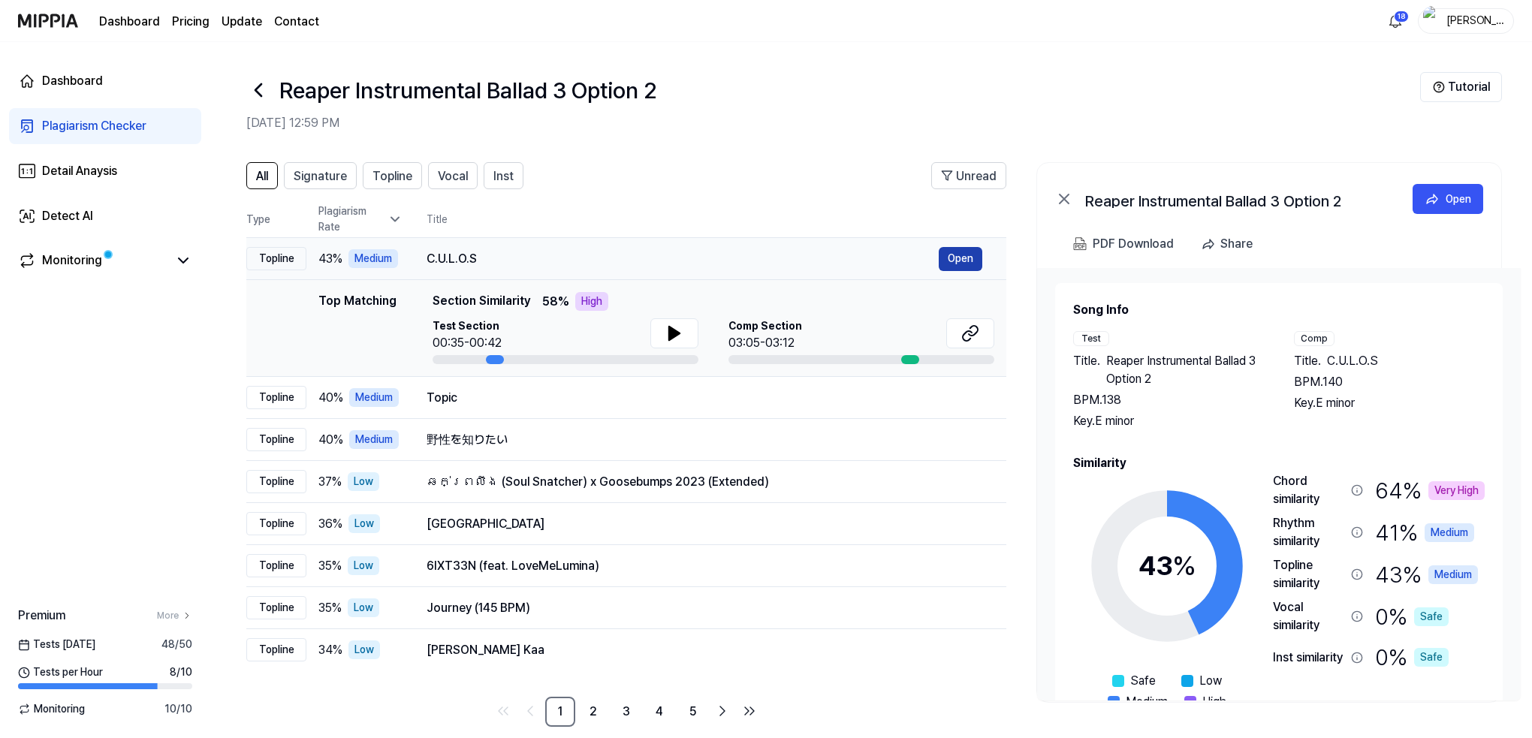
click at [960, 254] on button "Open" at bounding box center [961, 259] width 44 height 24
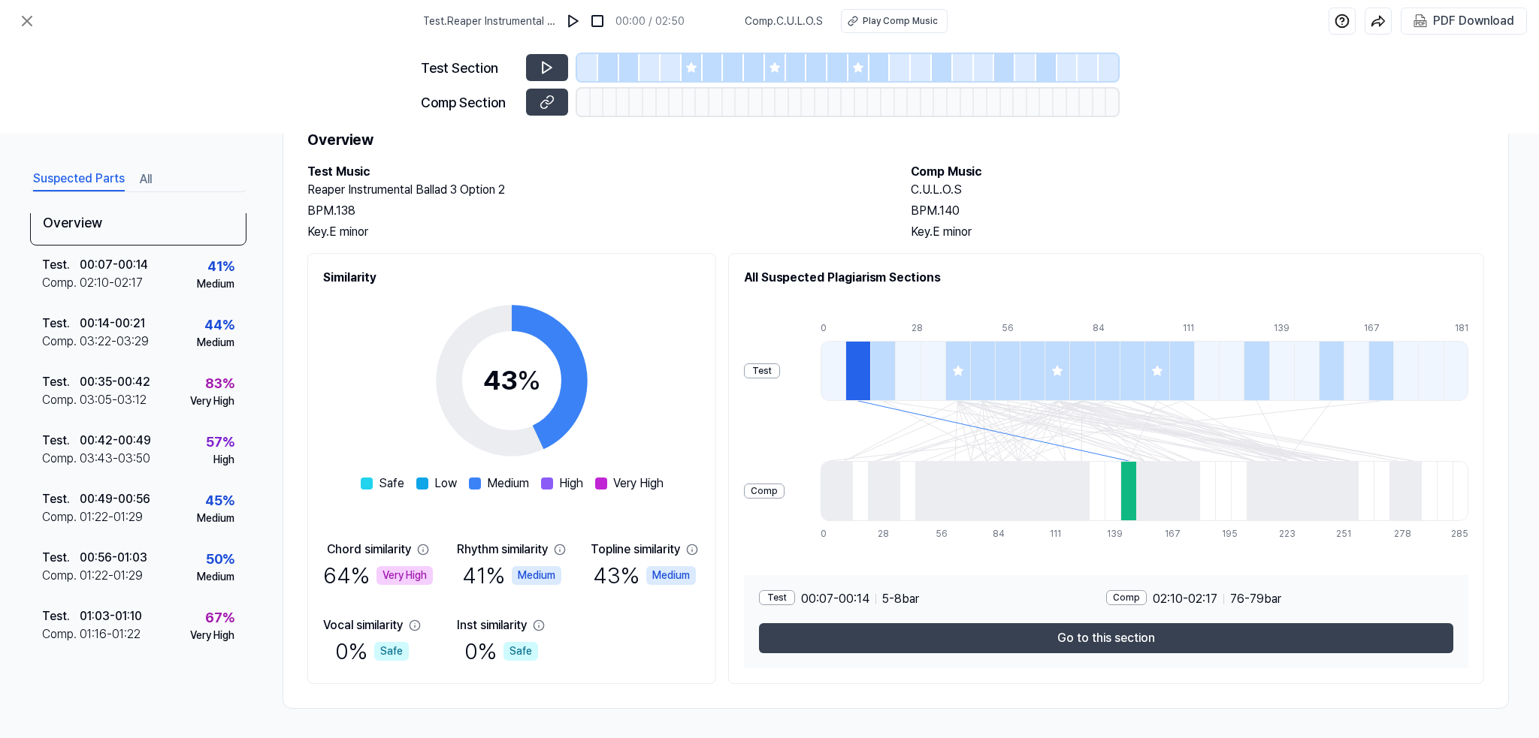
scroll to position [13, 0]
click at [22, 14] on icon at bounding box center [27, 21] width 18 height 18
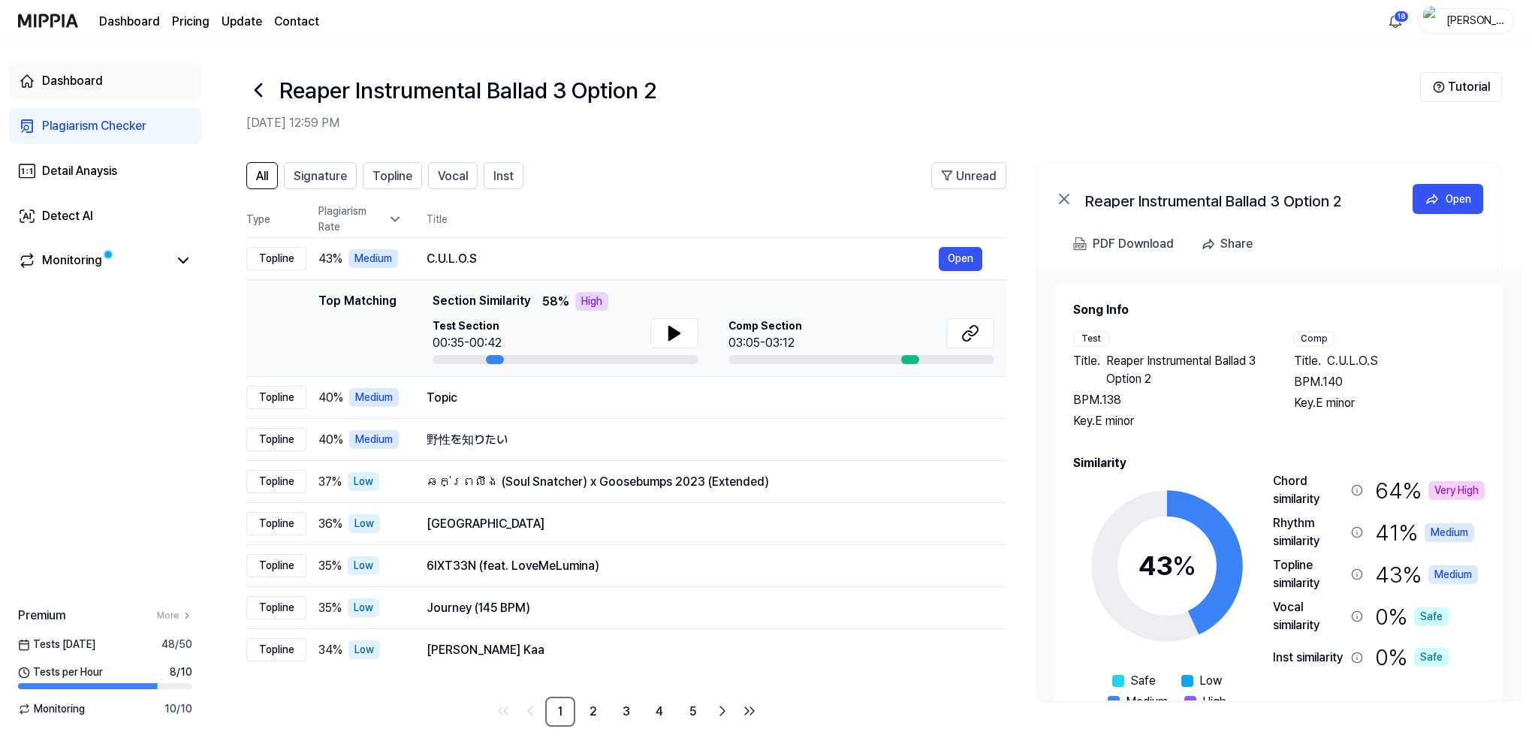
drag, startPoint x: 83, startPoint y: 75, endPoint x: 131, endPoint y: 85, distance: 49.8
click at [84, 75] on div "Dashboard" at bounding box center [72, 81] width 61 height 18
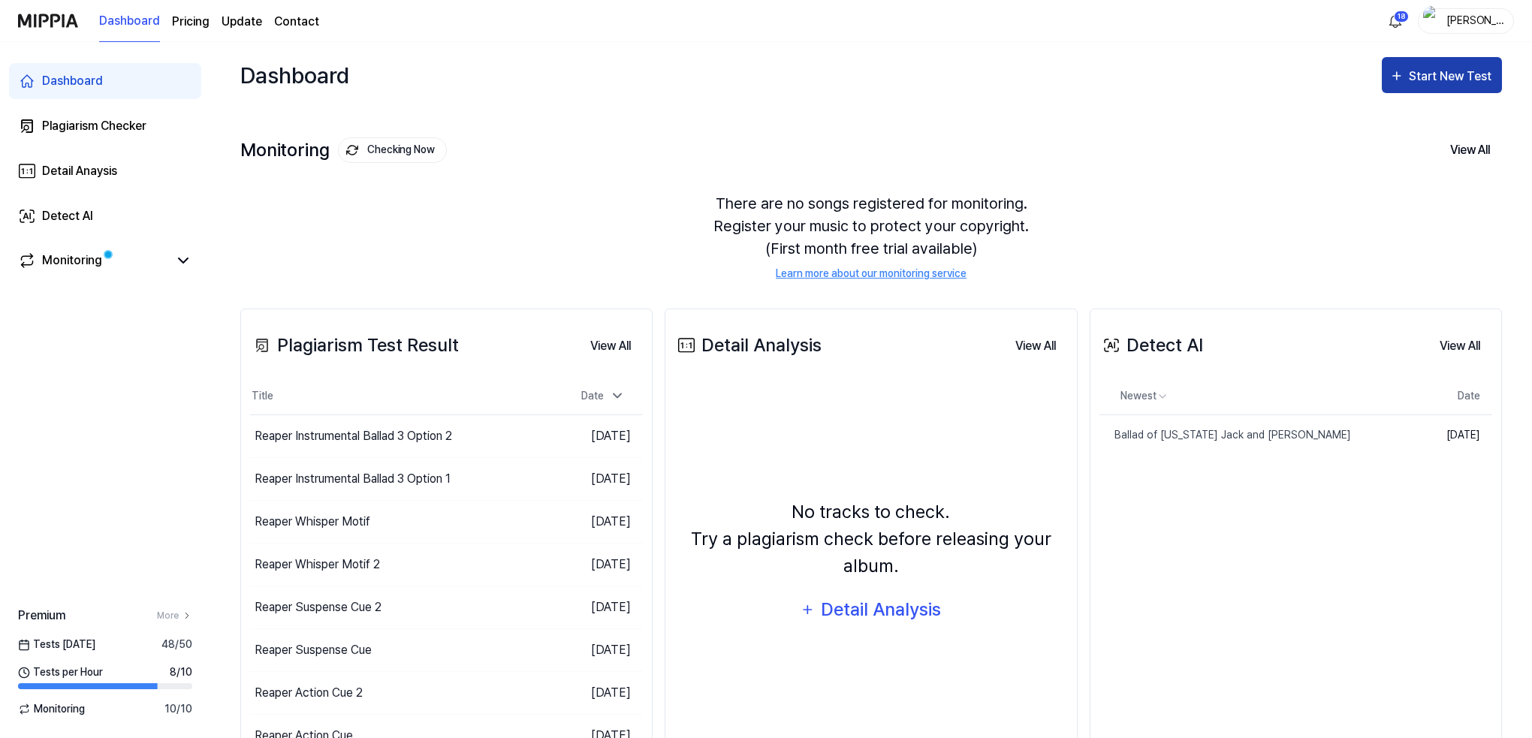
click at [1441, 70] on div "Start New Test" at bounding box center [1452, 77] width 86 height 20
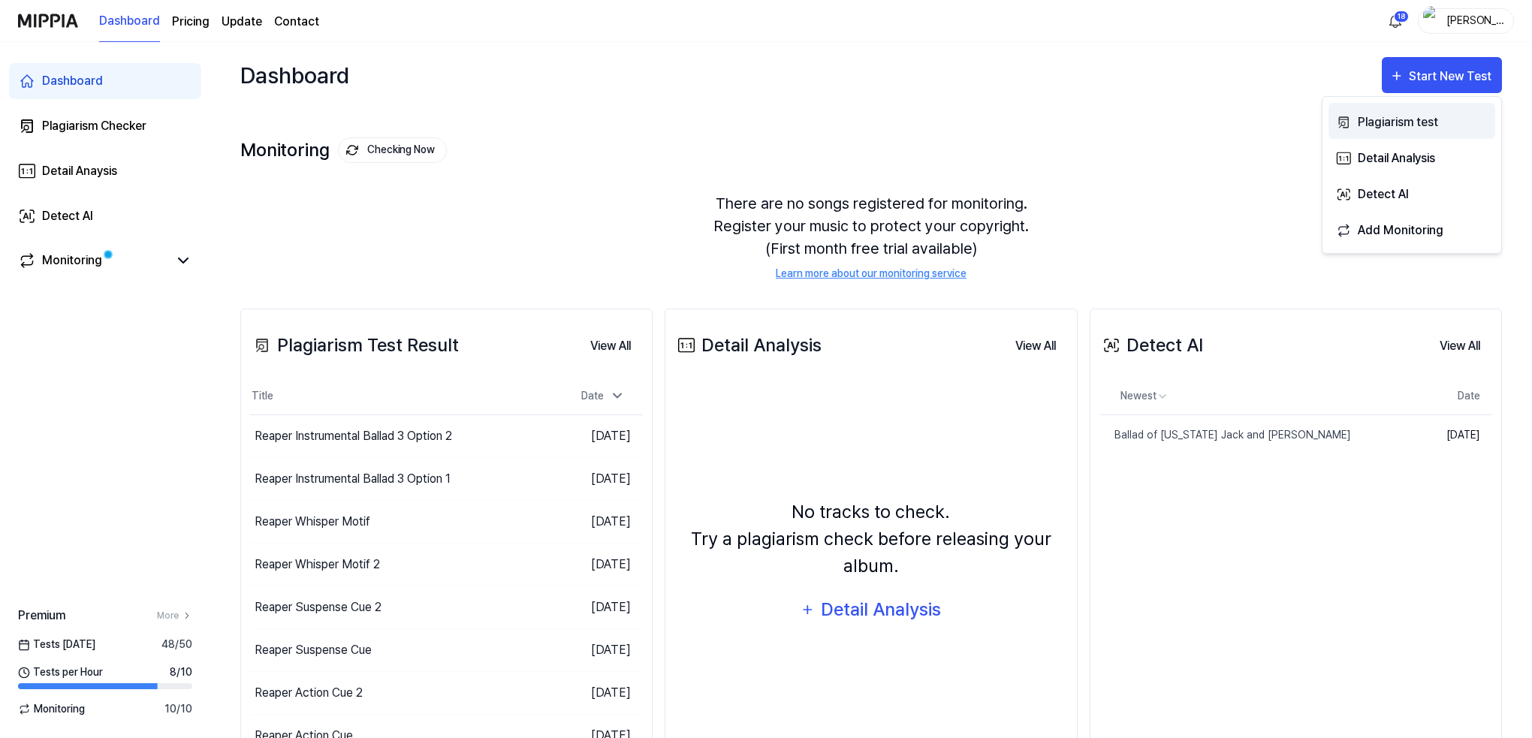
click at [1385, 119] on div "Plagiarism test" at bounding box center [1423, 123] width 131 height 20
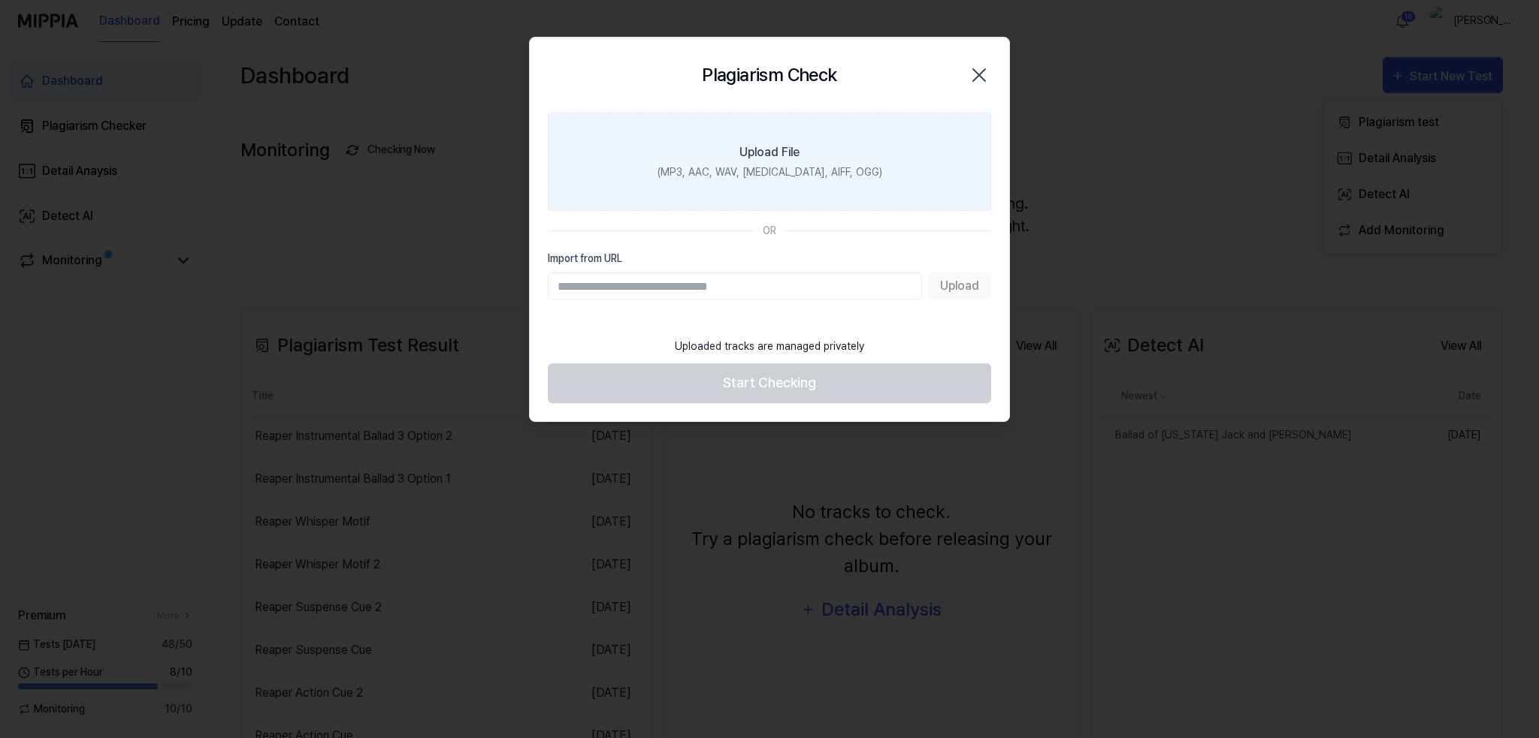
click at [805, 161] on label "Upload File (MP3, AAC, WAV, FLAC, AIFF, OGG)" at bounding box center [769, 162] width 443 height 98
click at [0, 0] on input "Upload File (MP3, AAC, WAV, FLAC, AIFF, OGG)" at bounding box center [0, 0] width 0 height 0
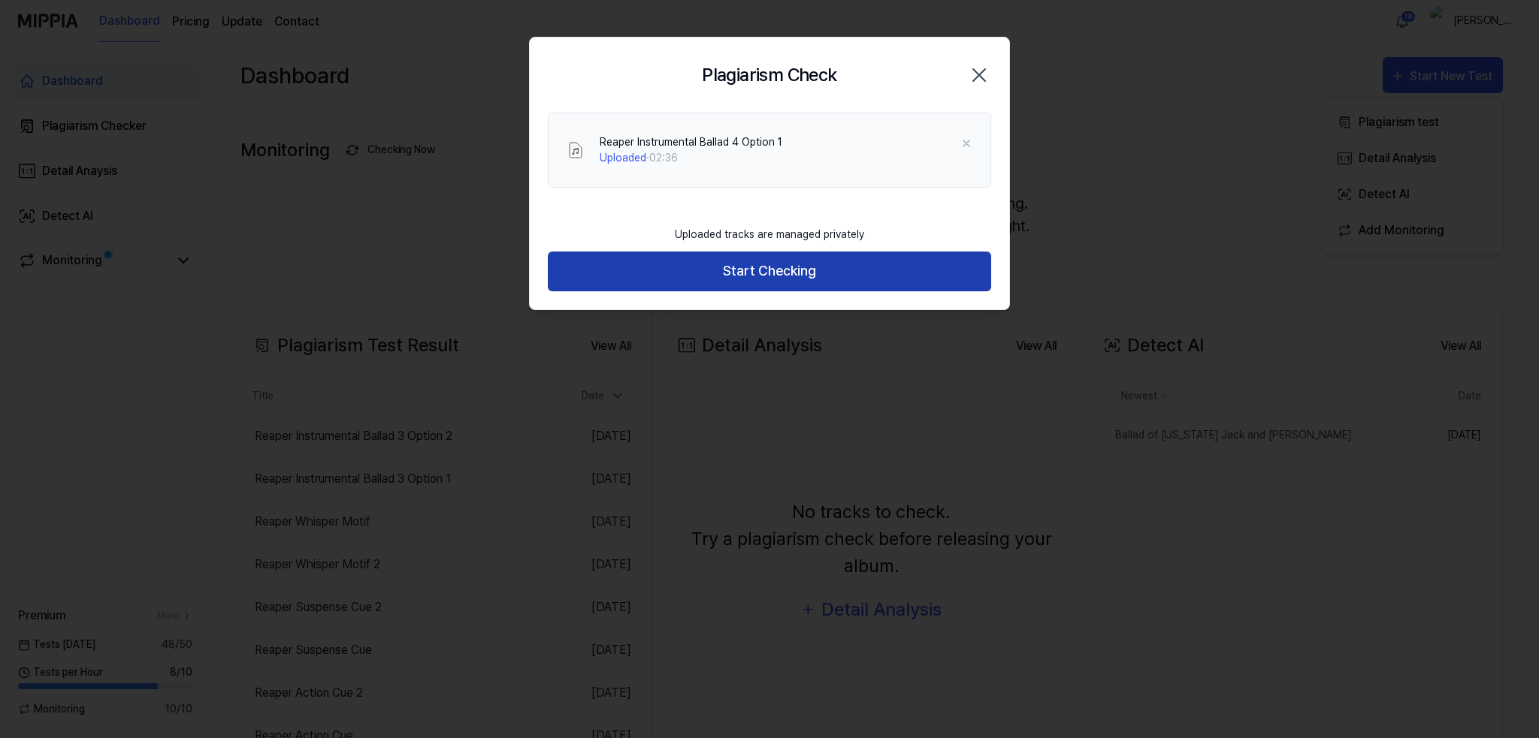
click at [768, 273] on button "Start Checking" at bounding box center [769, 272] width 443 height 40
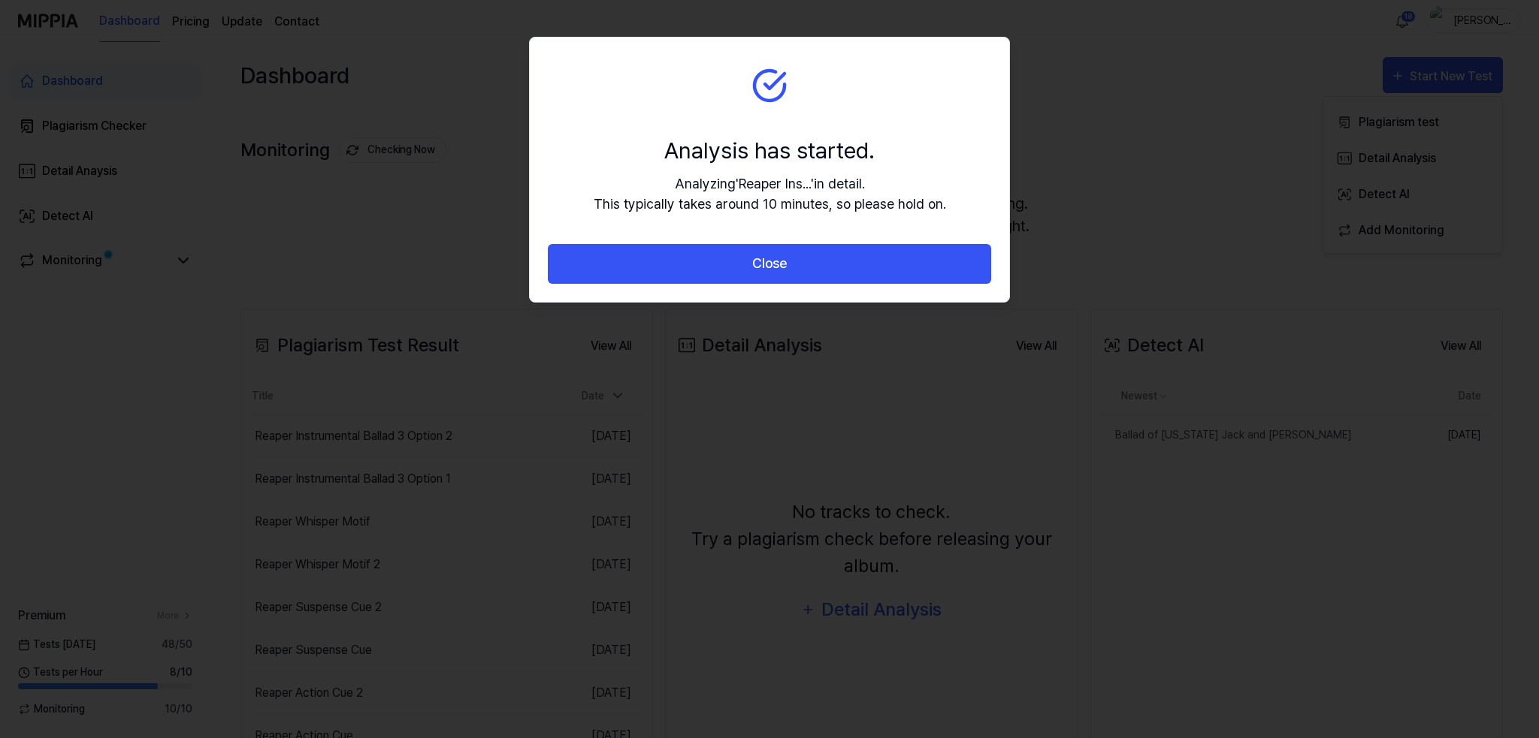
click at [768, 273] on button "Close" at bounding box center [769, 264] width 443 height 40
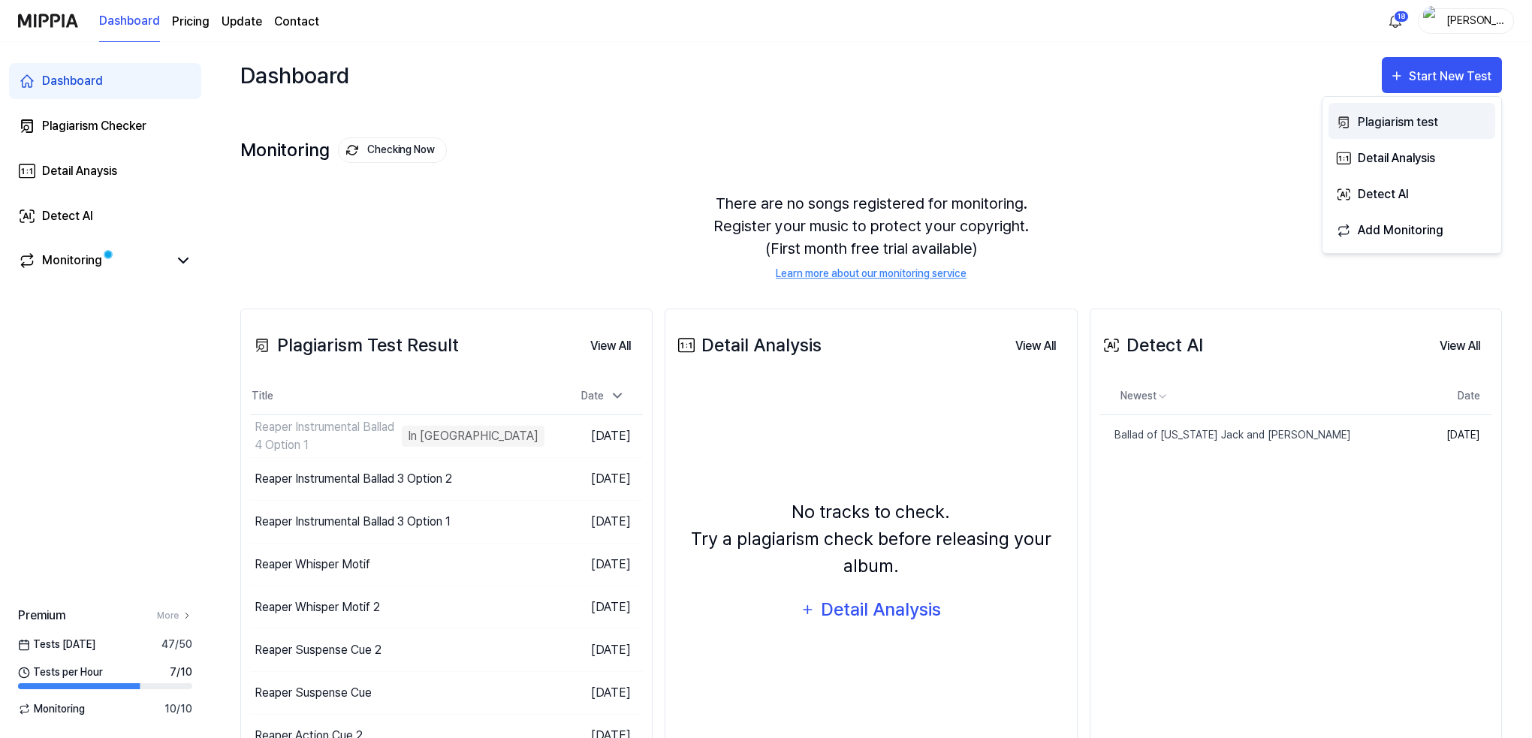
click at [1377, 121] on div "Plagiarism test" at bounding box center [1423, 123] width 131 height 20
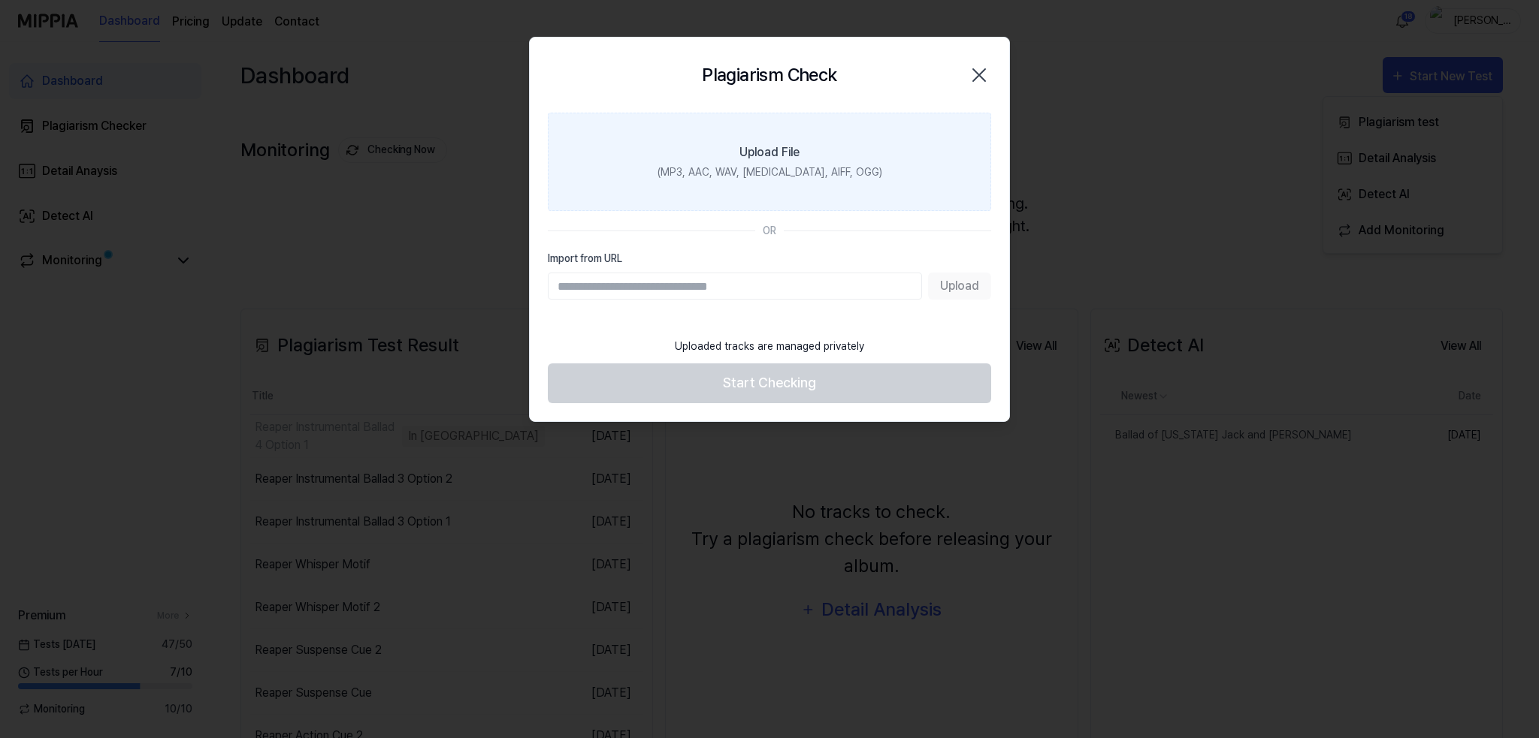
click at [784, 165] on div "(MP3, AAC, WAV, FLAC, AIFF, OGG)" at bounding box center [769, 173] width 225 height 16
click at [0, 0] on input "Upload File (MP3, AAC, WAV, FLAC, AIFF, OGG)" at bounding box center [0, 0] width 0 height 0
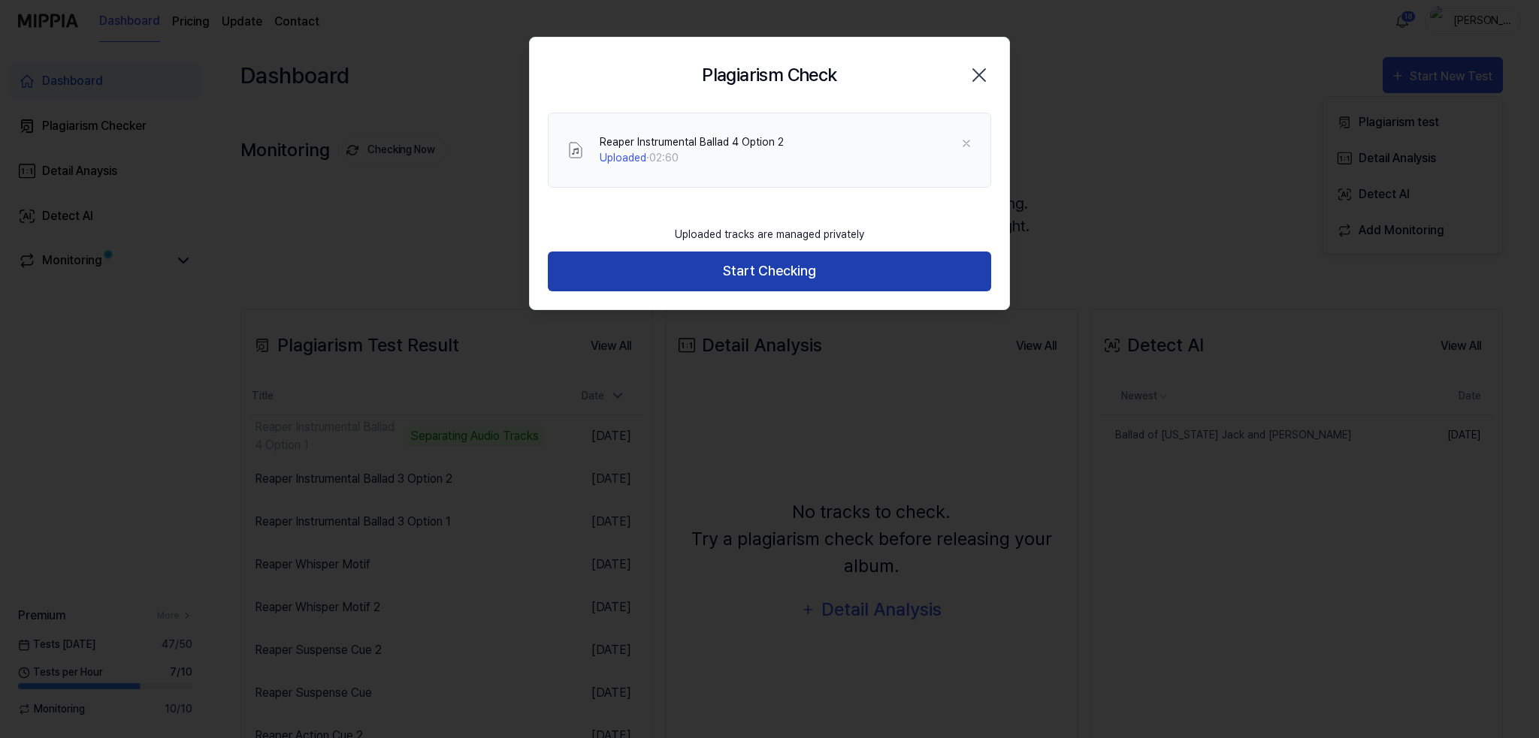
click at [757, 271] on button "Start Checking" at bounding box center [769, 272] width 443 height 40
